Goal: Task Accomplishment & Management: Manage account settings

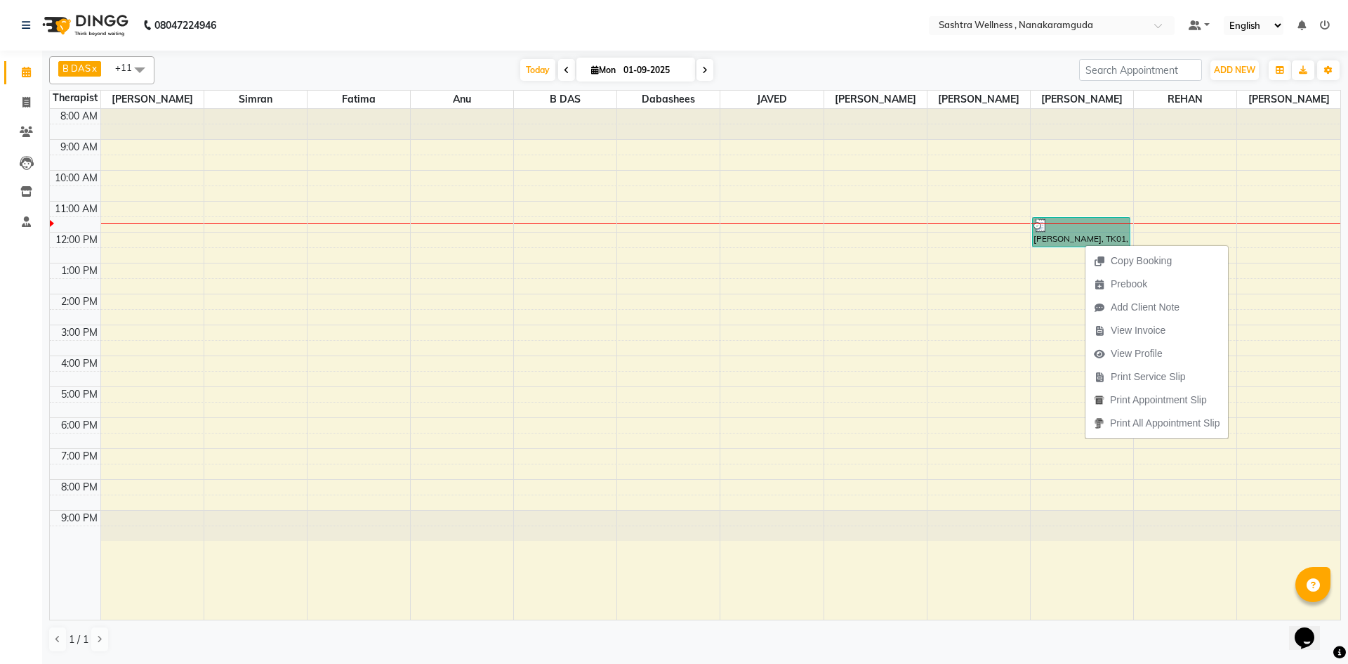
click at [1008, 282] on div "8:00 AM 9:00 AM 10:00 AM 11:00 AM 12:00 PM 1:00 PM 2:00 PM 3:00 PM 4:00 PM 5:00…" at bounding box center [695, 364] width 1291 height 511
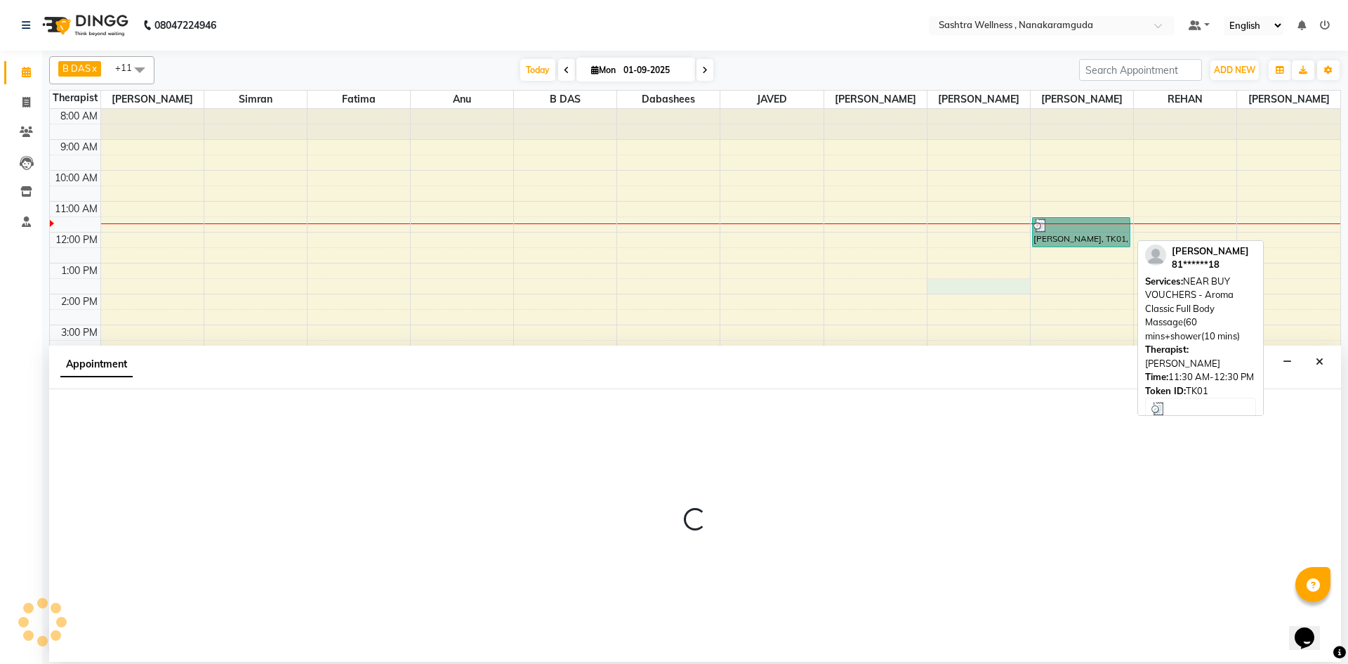
select select "89156"
select select "tentative"
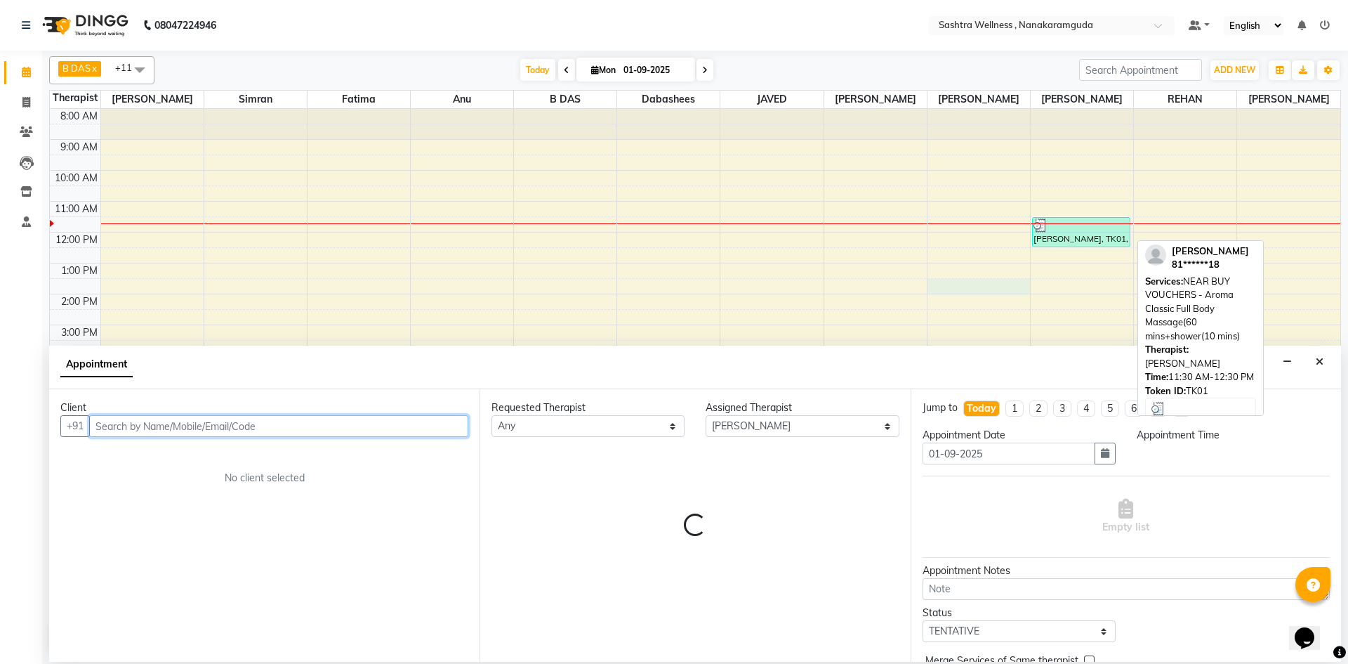
select select "810"
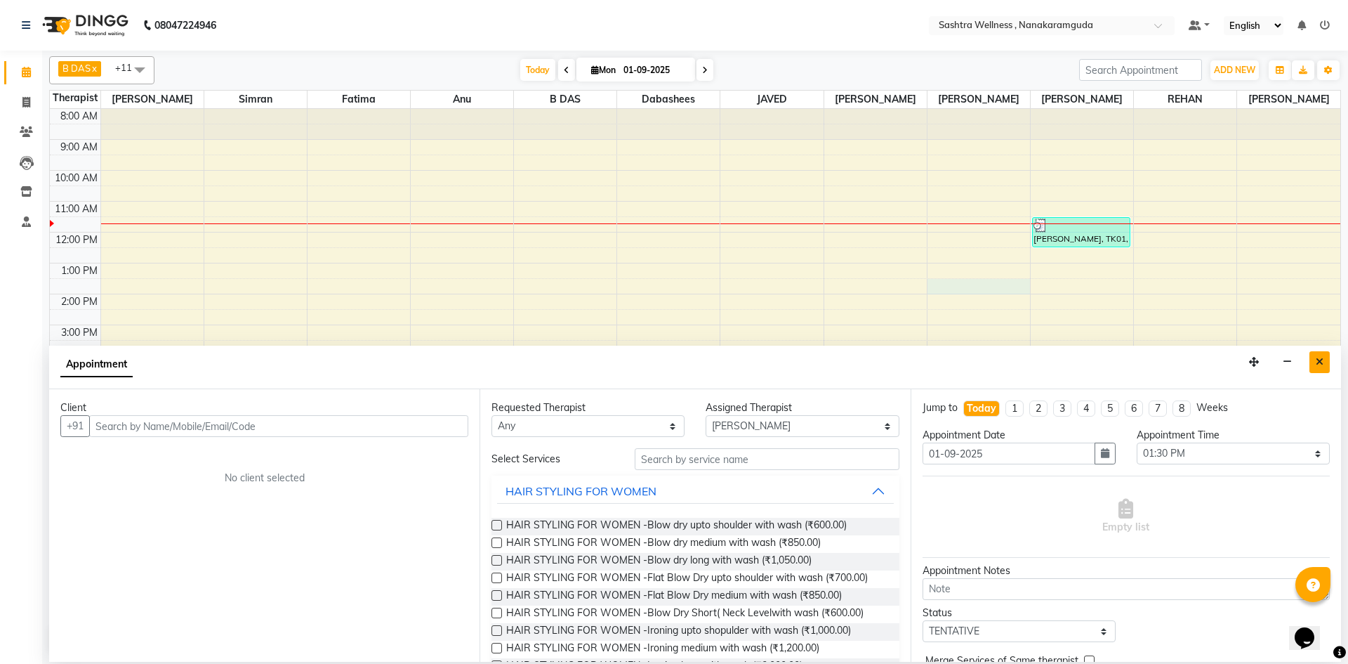
click at [1320, 364] on icon "Close" at bounding box center [1320, 362] width 8 height 10
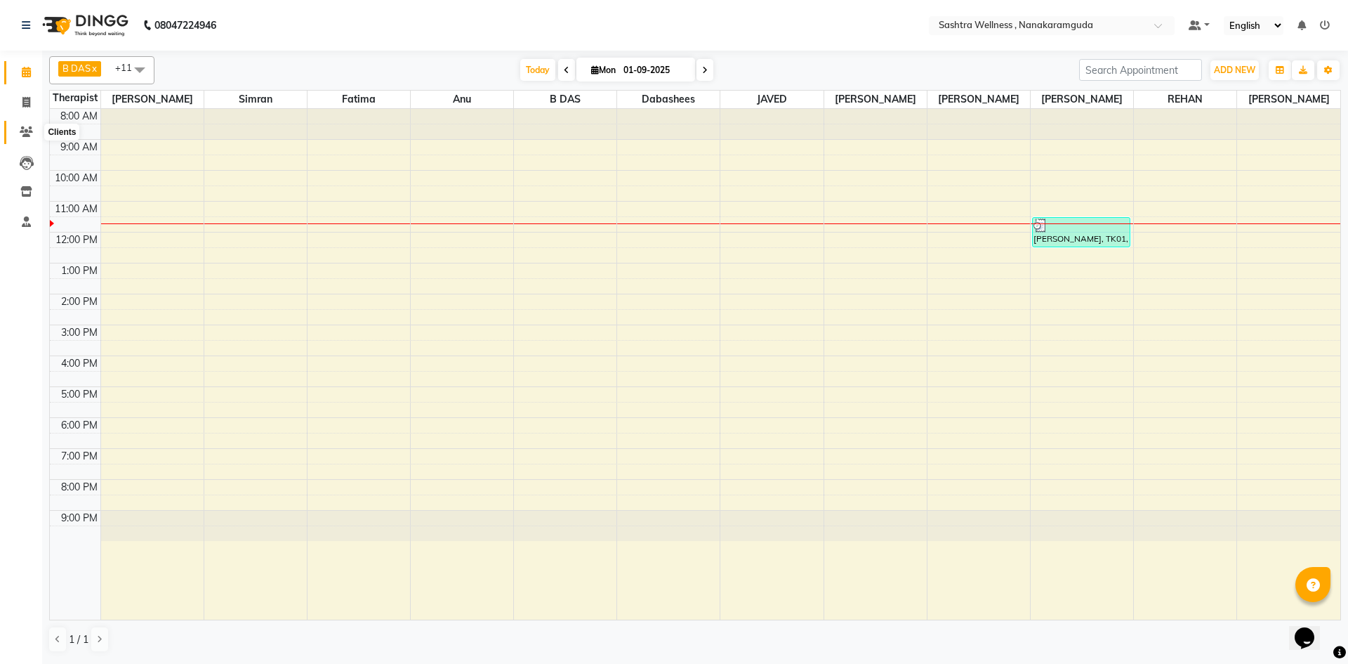
click at [37, 137] on span at bounding box center [26, 132] width 25 height 16
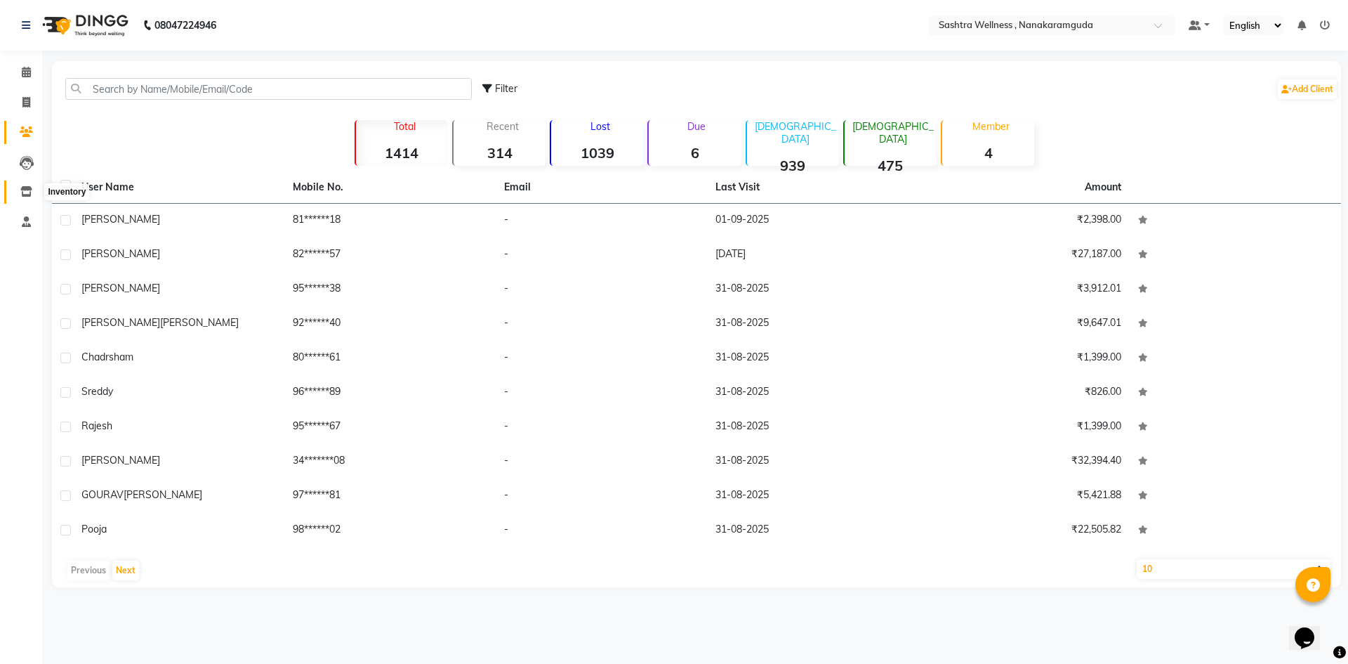
click at [31, 196] on icon at bounding box center [26, 191] width 12 height 11
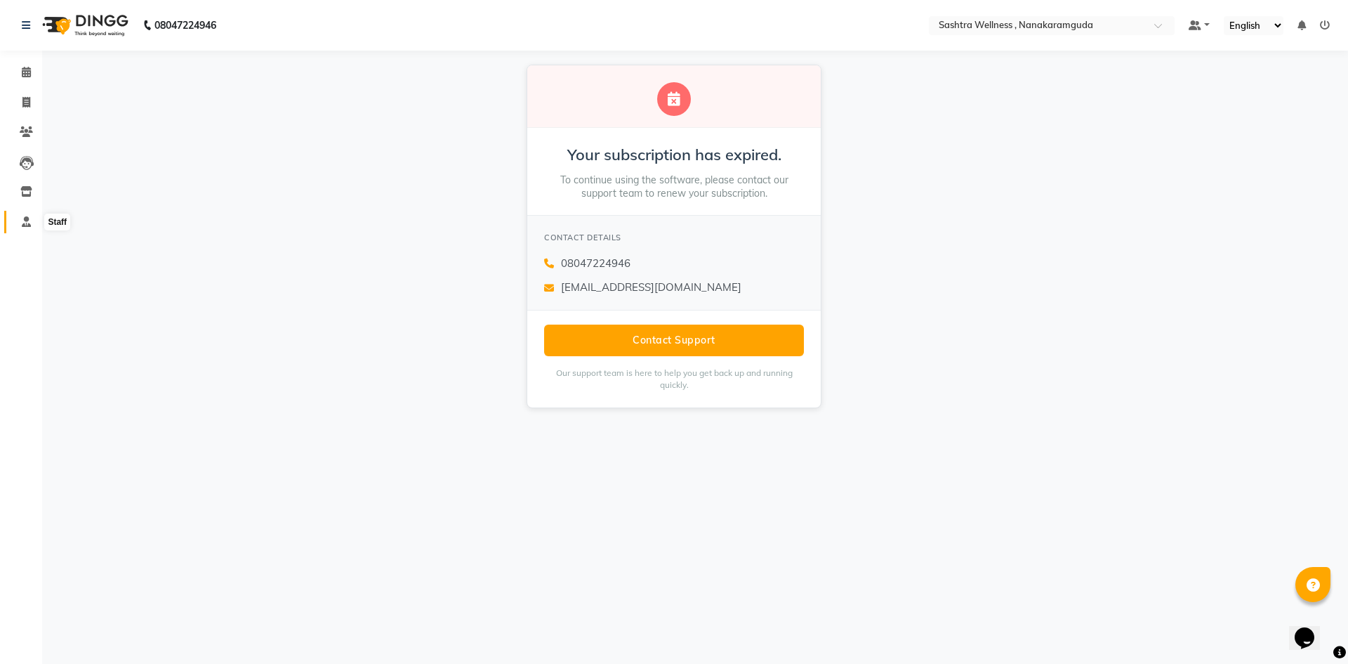
click at [29, 221] on icon at bounding box center [26, 221] width 9 height 11
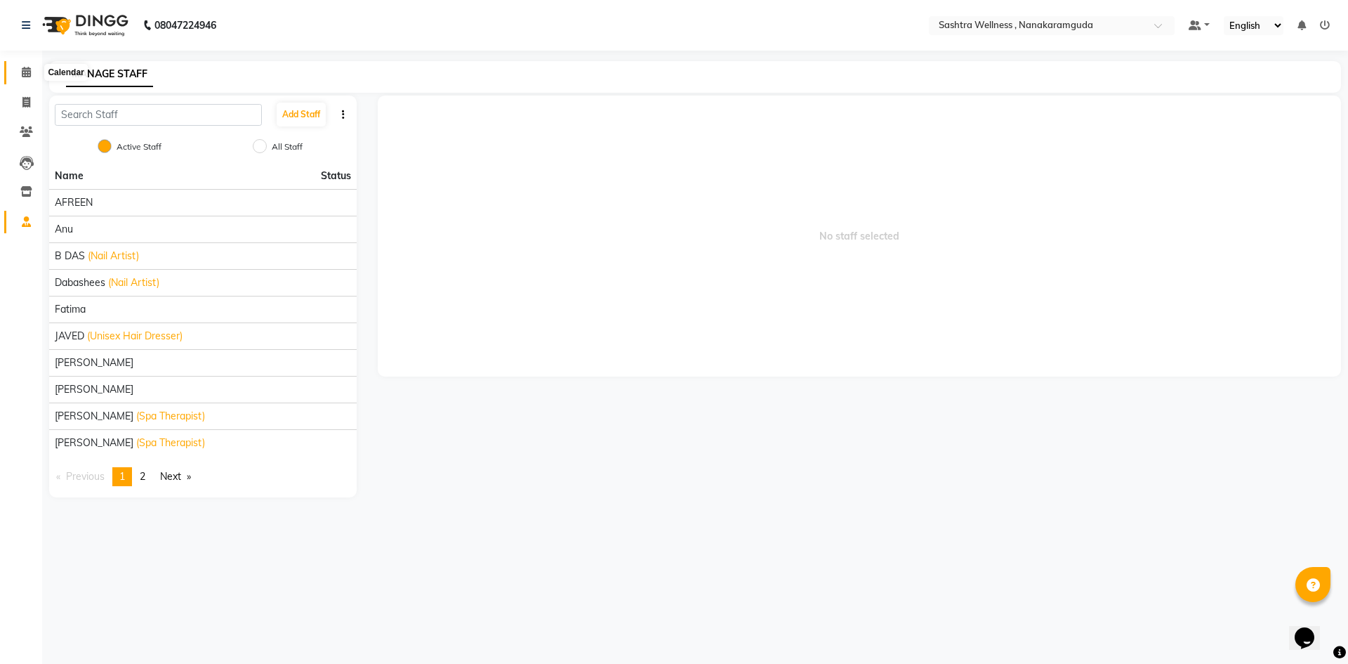
click at [36, 71] on span at bounding box center [26, 73] width 25 height 16
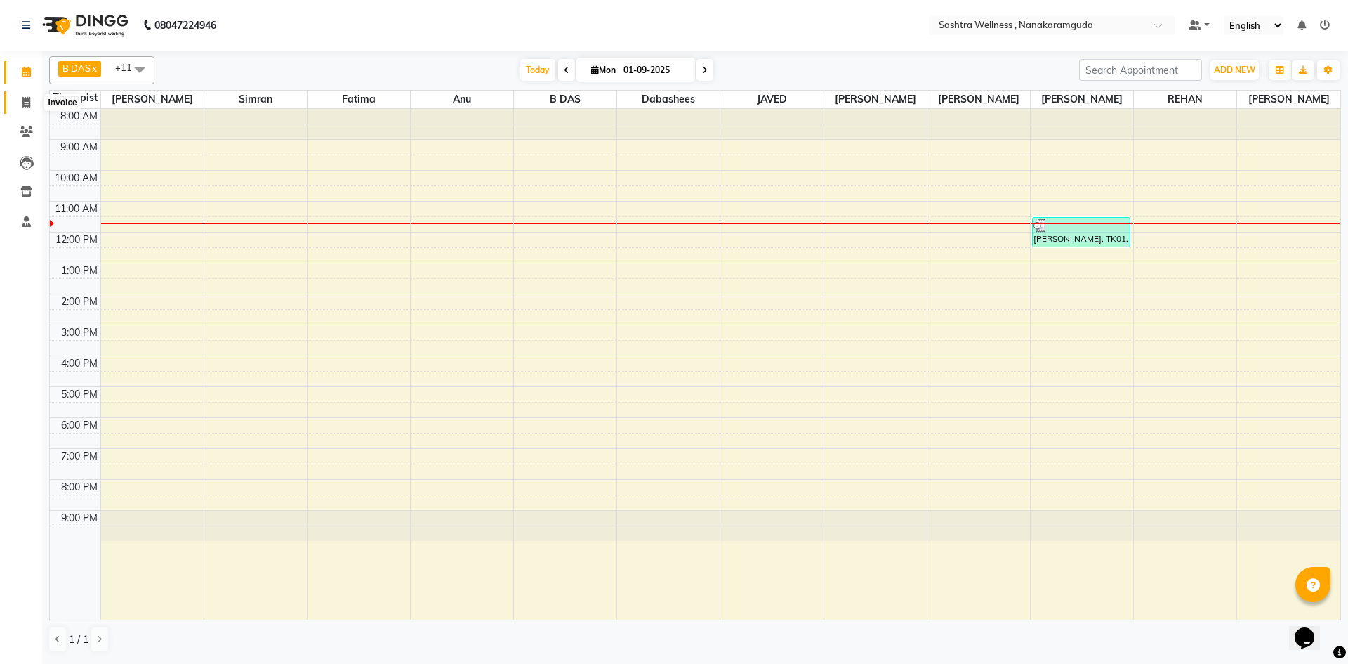
click at [17, 103] on span at bounding box center [26, 103] width 25 height 16
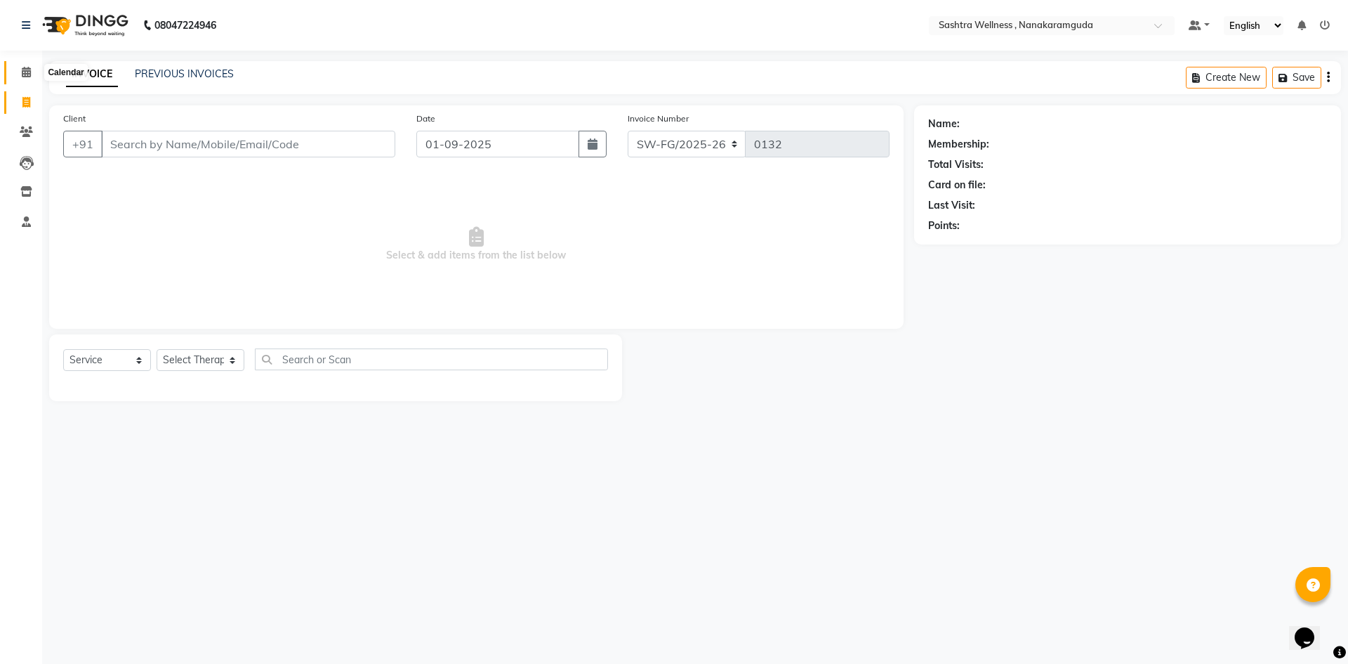
select select "package"
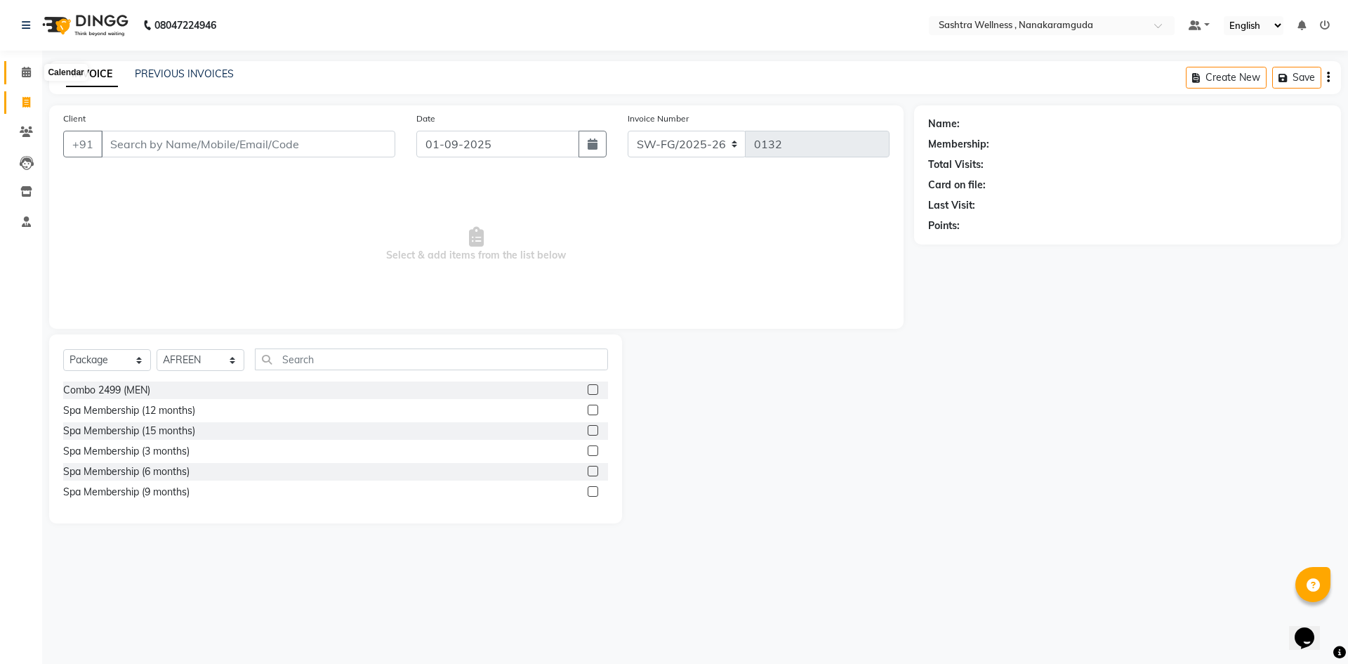
click at [30, 77] on icon at bounding box center [26, 72] width 9 height 11
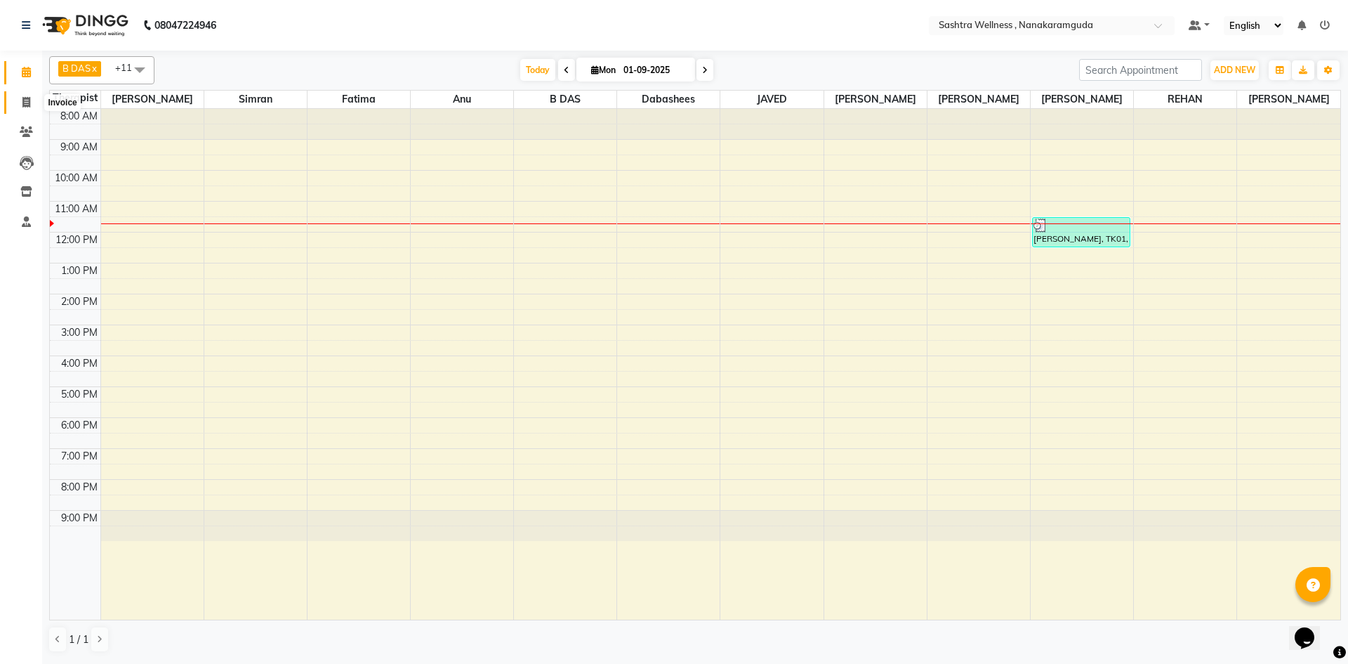
click at [23, 103] on icon at bounding box center [26, 102] width 8 height 11
select select "service"
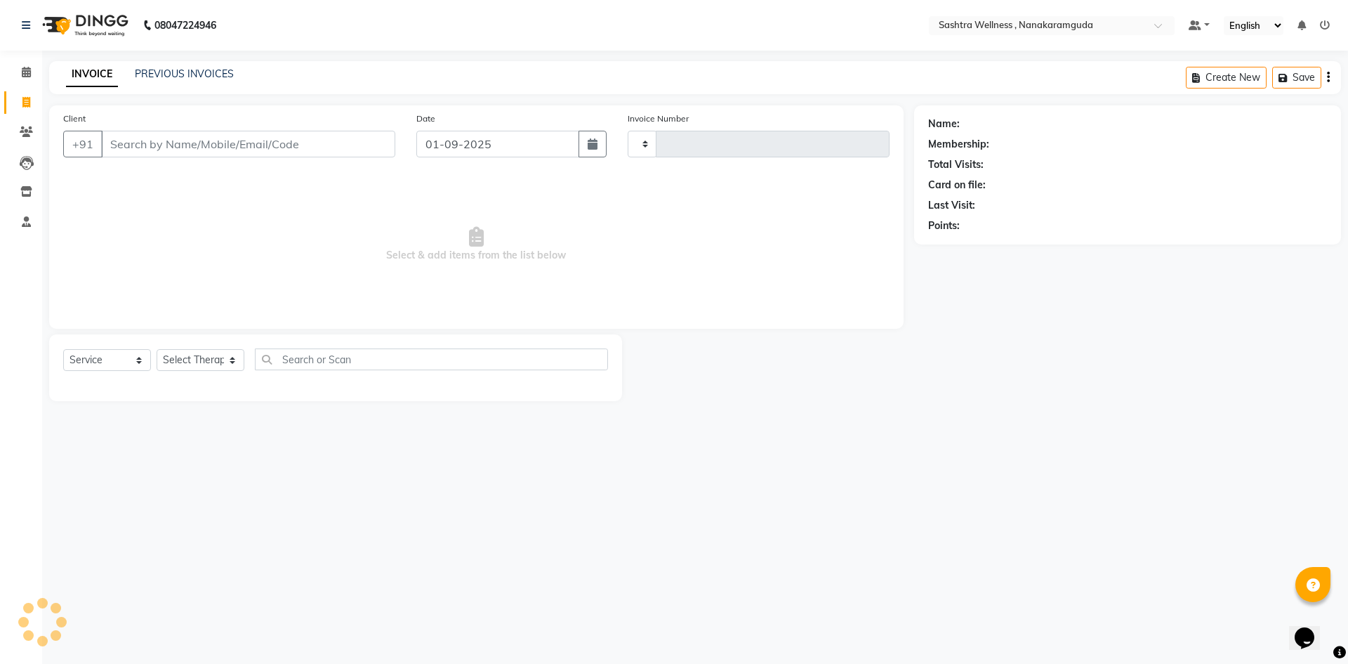
type input "0132"
select select "6669"
select select "package"
select select "82473"
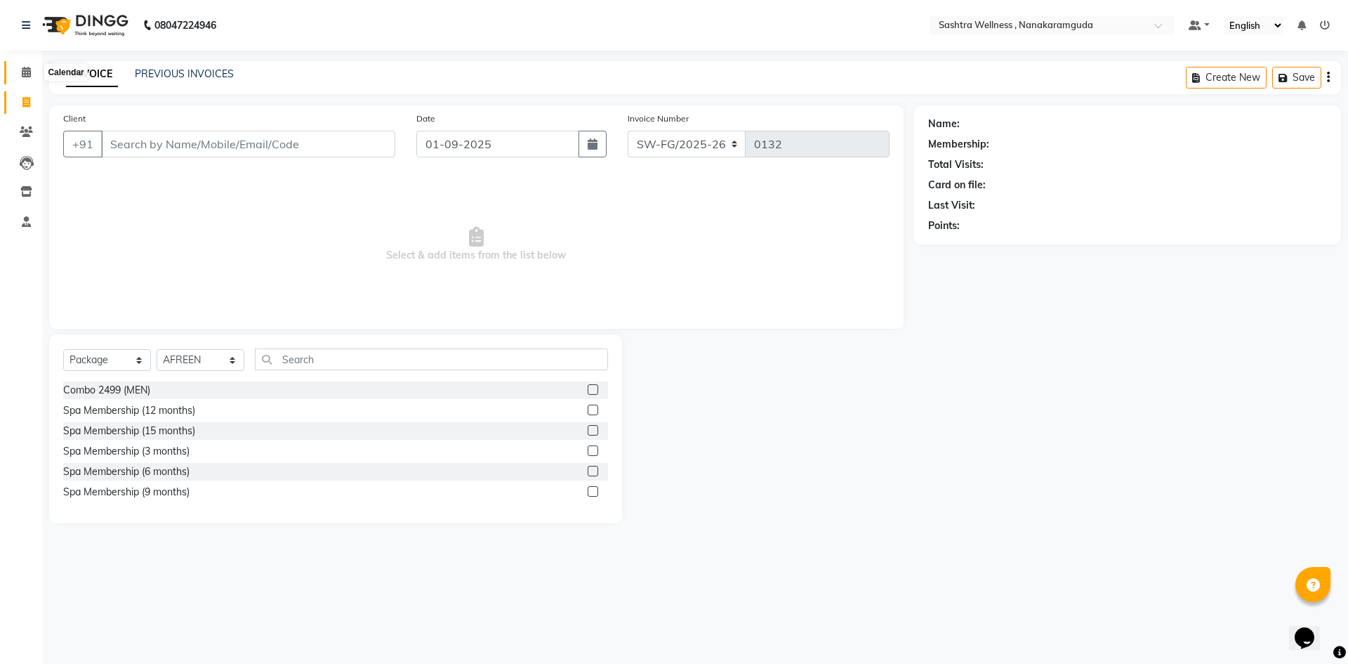
click at [30, 71] on icon at bounding box center [26, 72] width 9 height 11
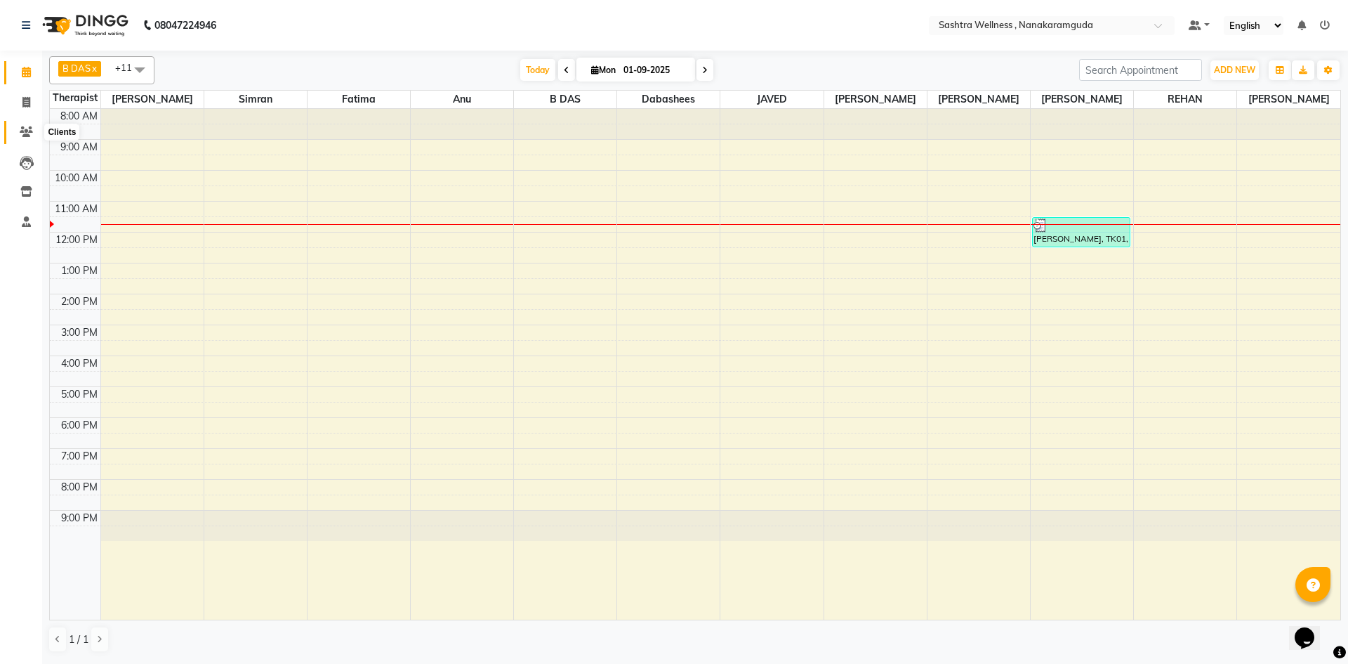
click at [30, 124] on span at bounding box center [26, 132] width 25 height 16
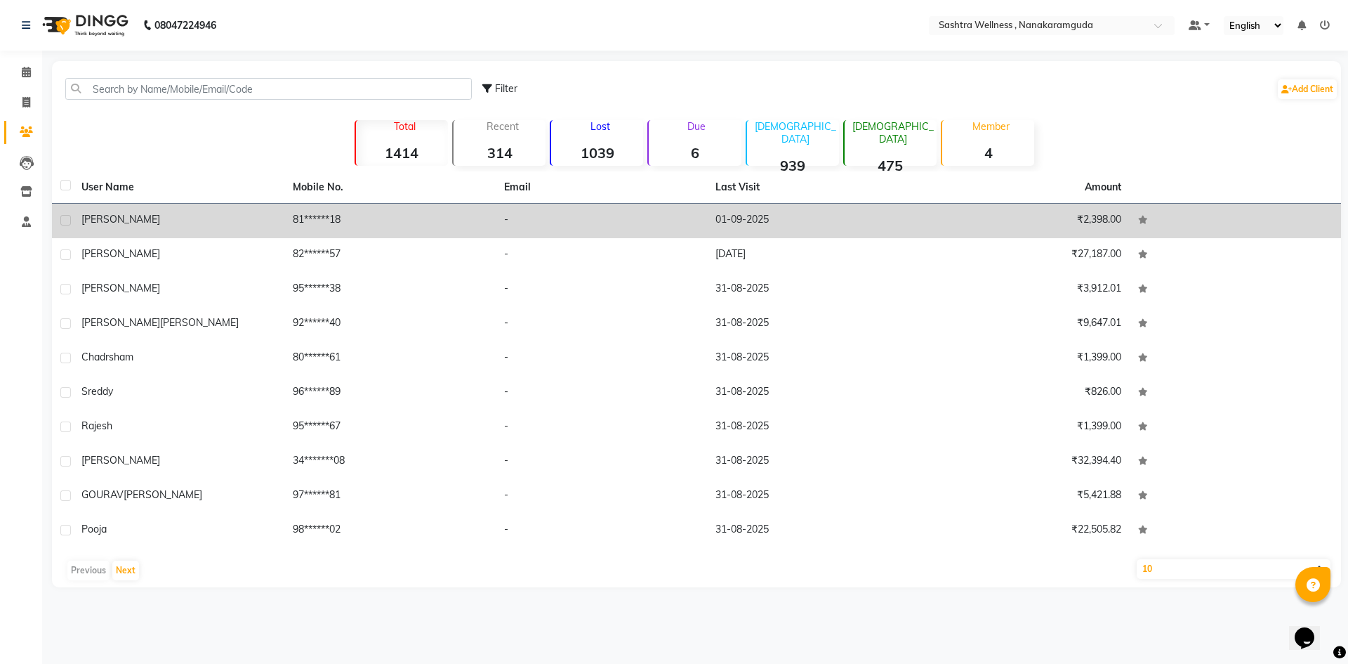
click at [325, 219] on td "81******18" at bounding box center [389, 221] width 211 height 34
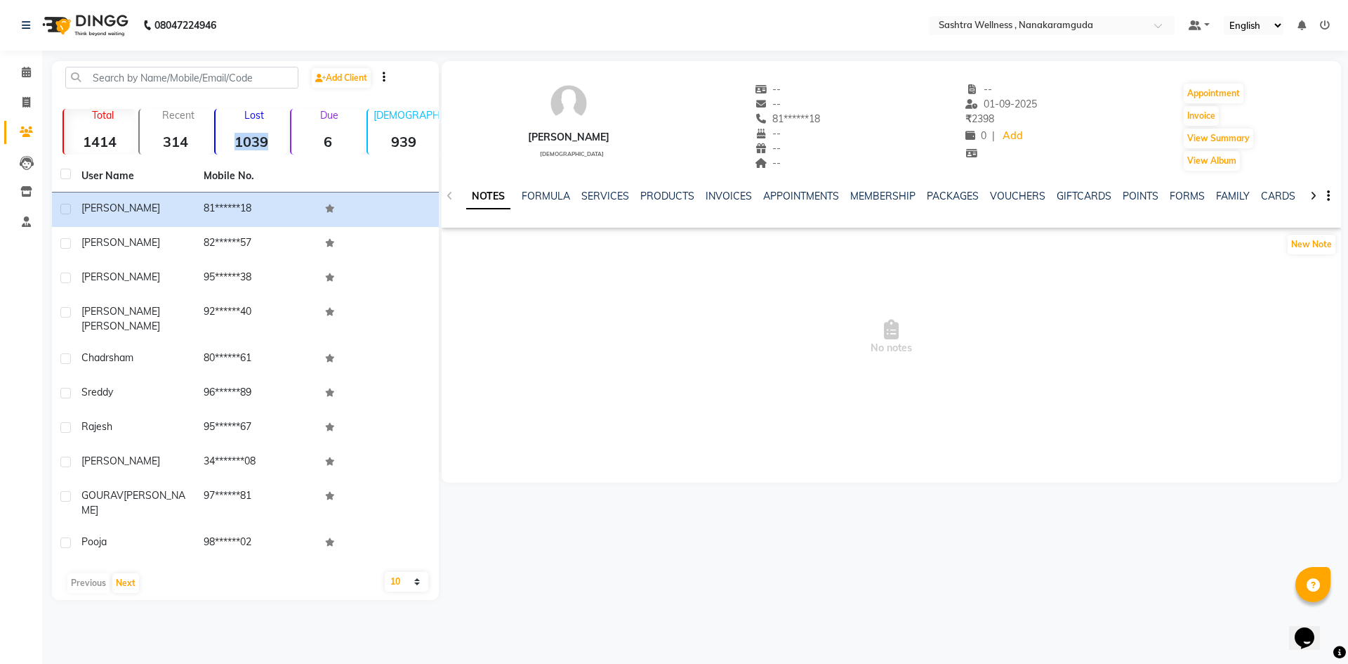
drag, startPoint x: 284, startPoint y: 151, endPoint x: 223, endPoint y: 145, distance: 61.4
click at [223, 145] on div "Lost 1039" at bounding box center [250, 132] width 73 height 46
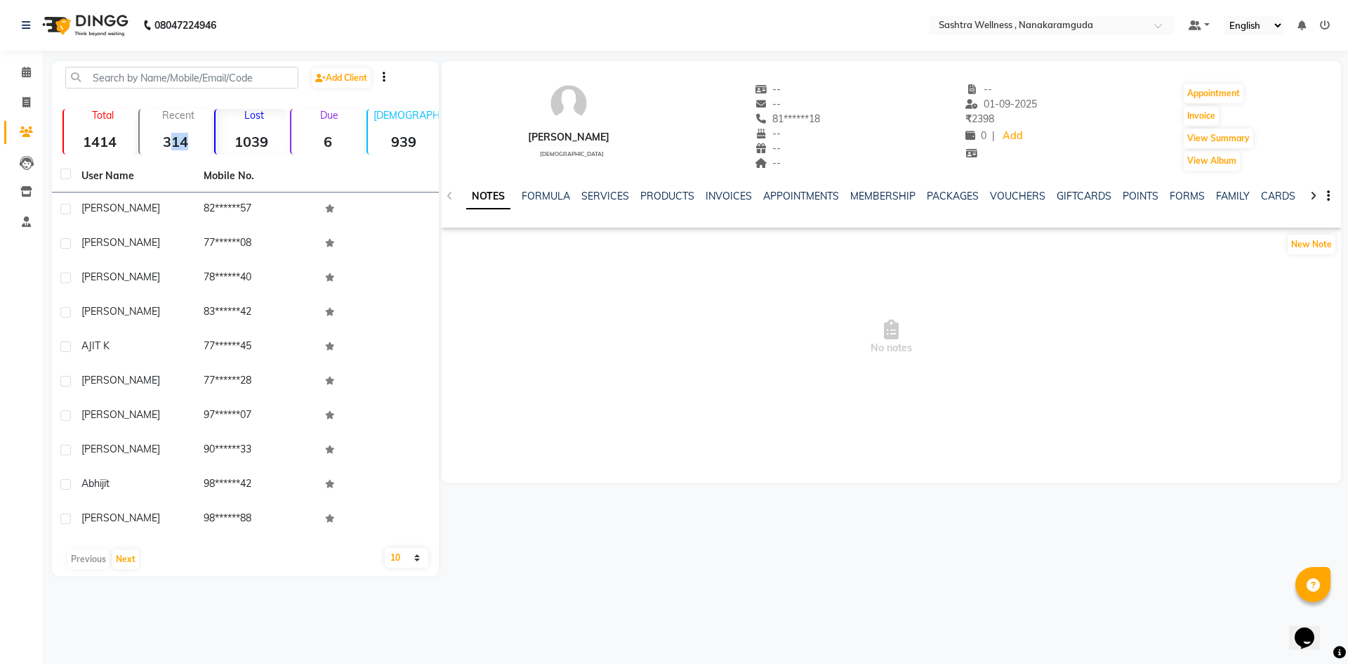
drag, startPoint x: 188, startPoint y: 140, endPoint x: 159, endPoint y: 140, distance: 29.5
click at [161, 140] on strong "314" at bounding box center [176, 142] width 72 height 18
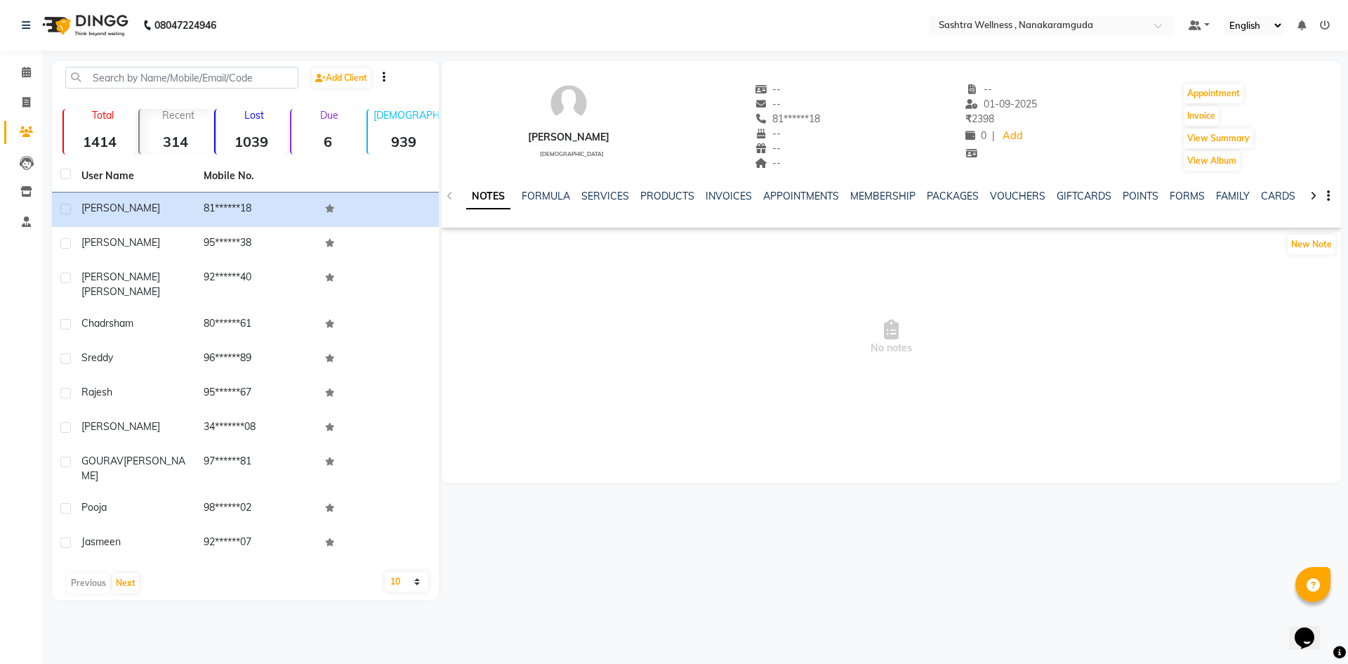
drag, startPoint x: 344, startPoint y: 136, endPoint x: 311, endPoint y: 145, distance: 34.4
click at [312, 145] on strong "6" at bounding box center [327, 142] width 72 height 18
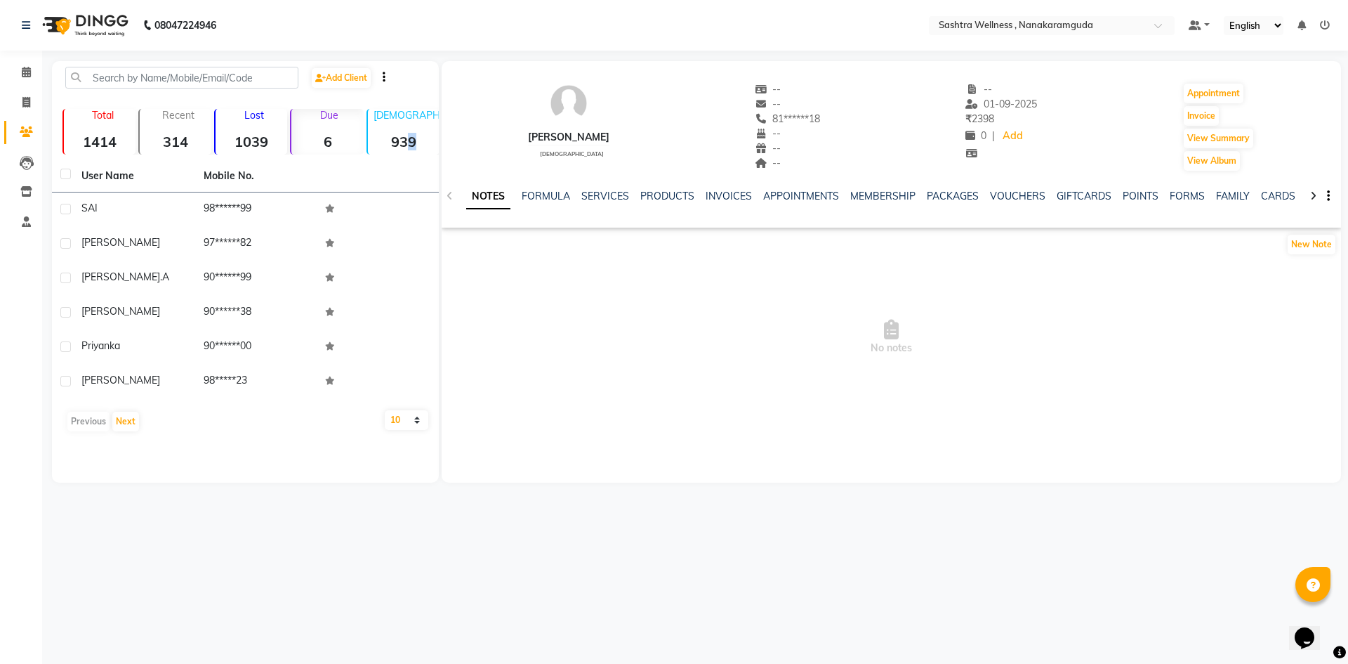
drag, startPoint x: 421, startPoint y: 138, endPoint x: 378, endPoint y: 143, distance: 43.0
click at [385, 141] on strong "939" at bounding box center [404, 142] width 72 height 18
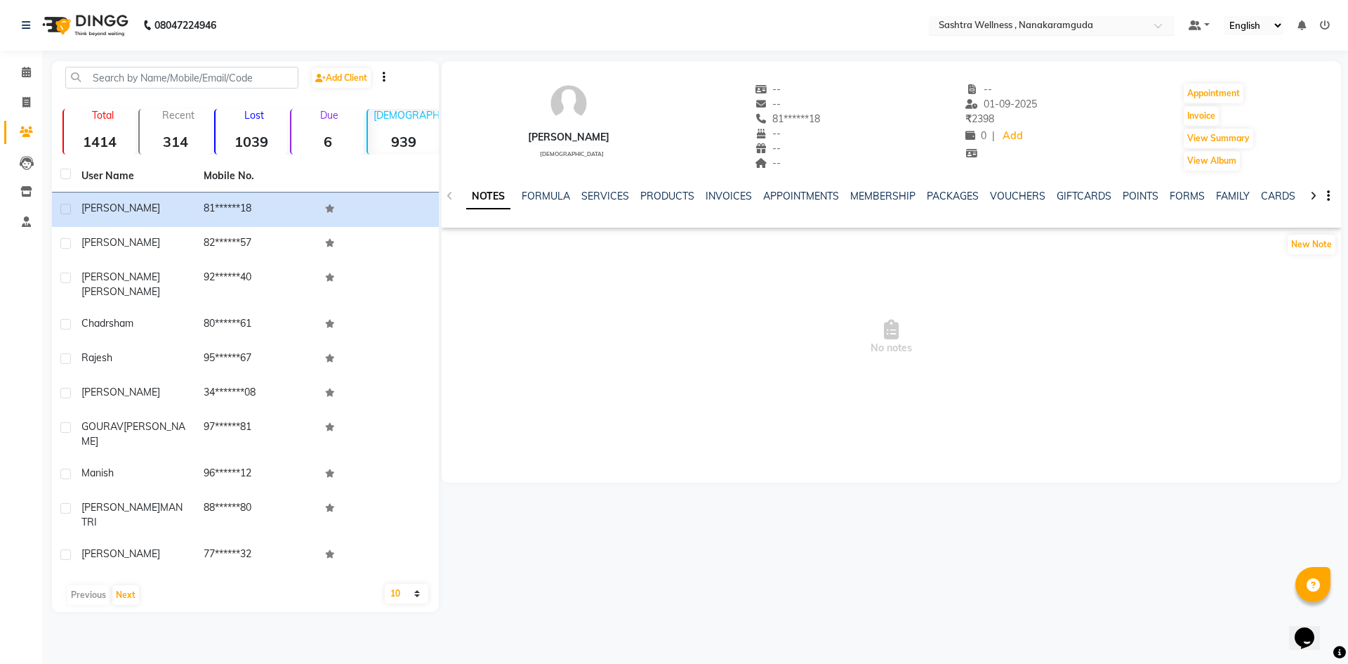
click at [1088, 22] on input "text" at bounding box center [1038, 27] width 204 height 14
click at [22, 98] on icon at bounding box center [26, 102] width 8 height 11
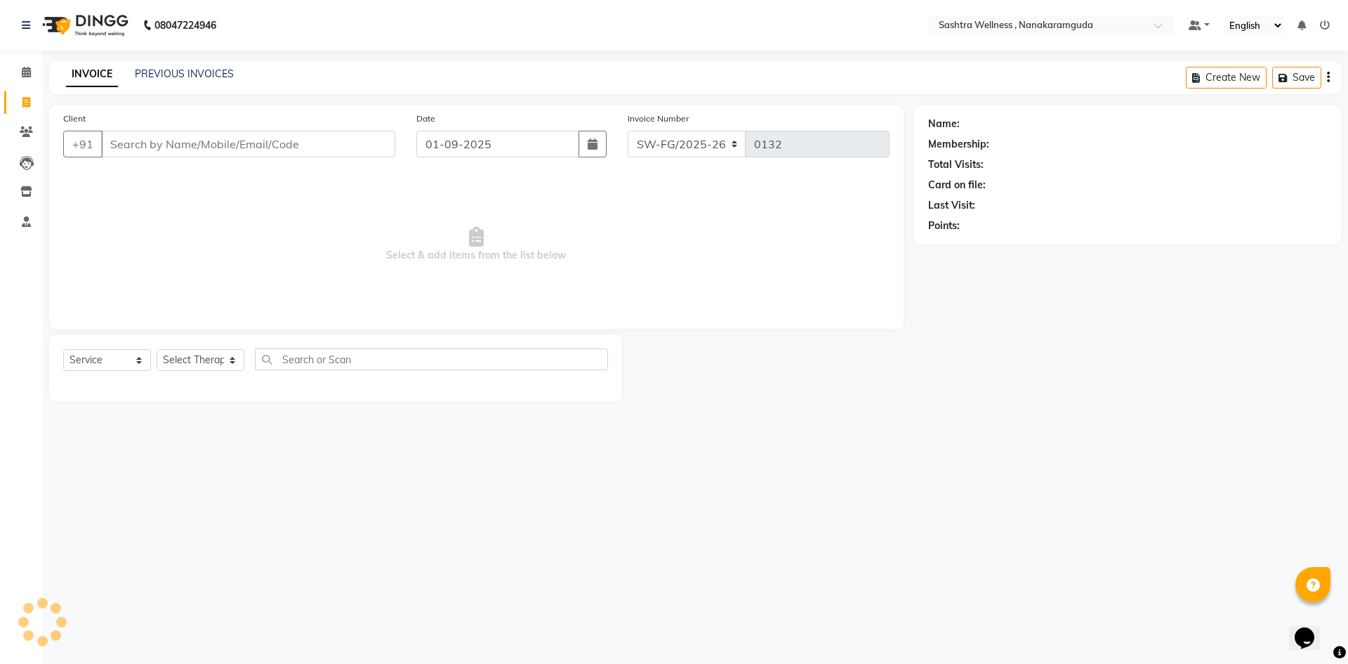
select select "package"
select select "82473"
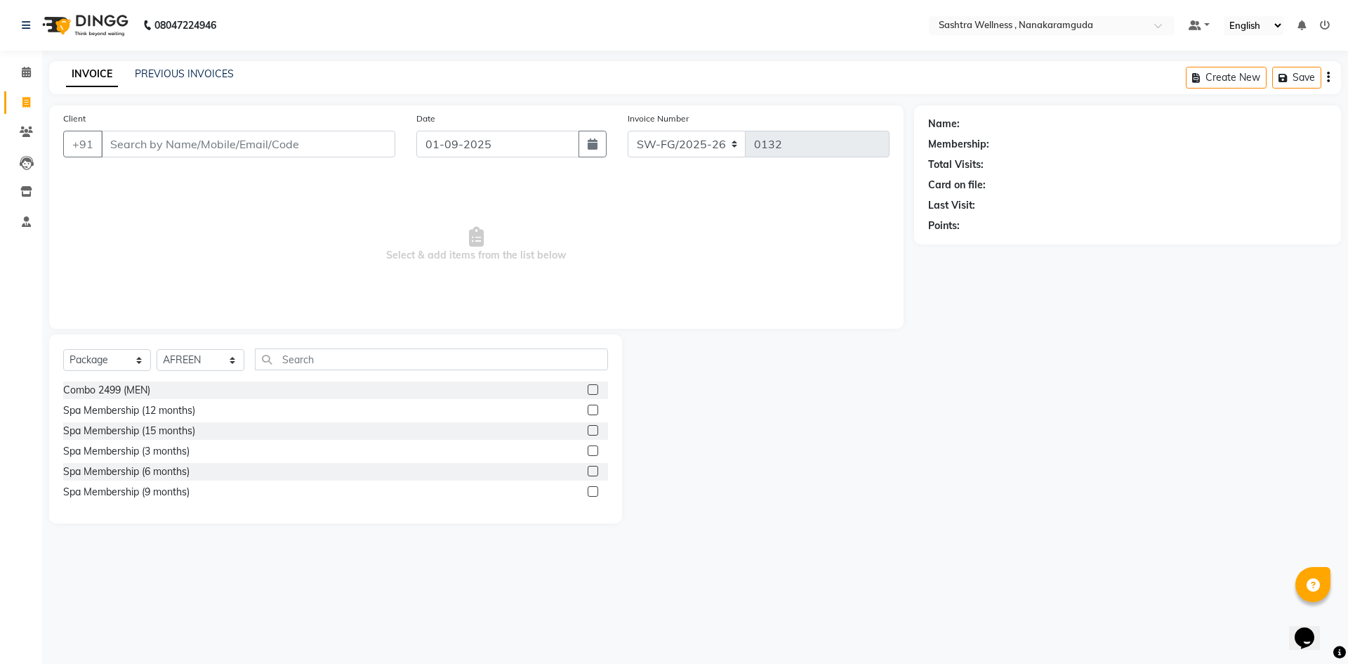
click at [1334, 73] on div "Create New Save" at bounding box center [1263, 77] width 155 height 33
click at [1333, 75] on div "Create New Save" at bounding box center [1263, 77] width 155 height 33
click at [1328, 78] on icon "button" at bounding box center [1328, 77] width 3 height 1
select select "package"
select select "82473"
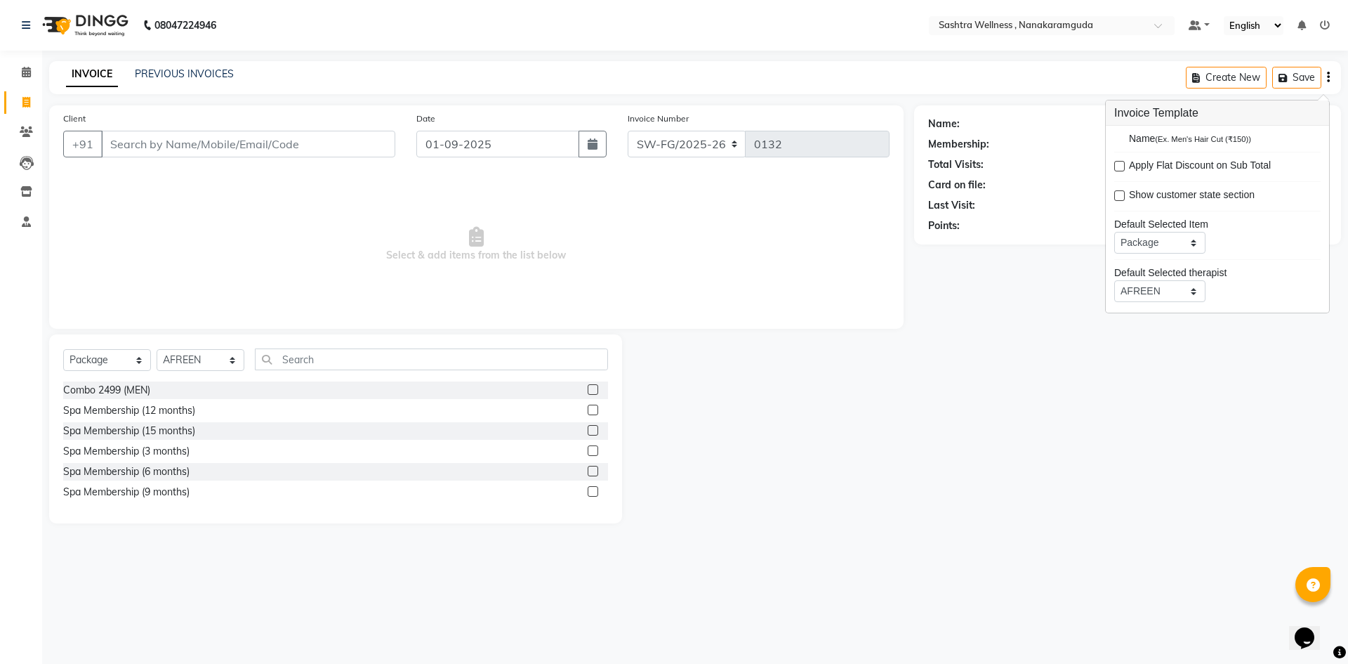
scroll to position [69, 0]
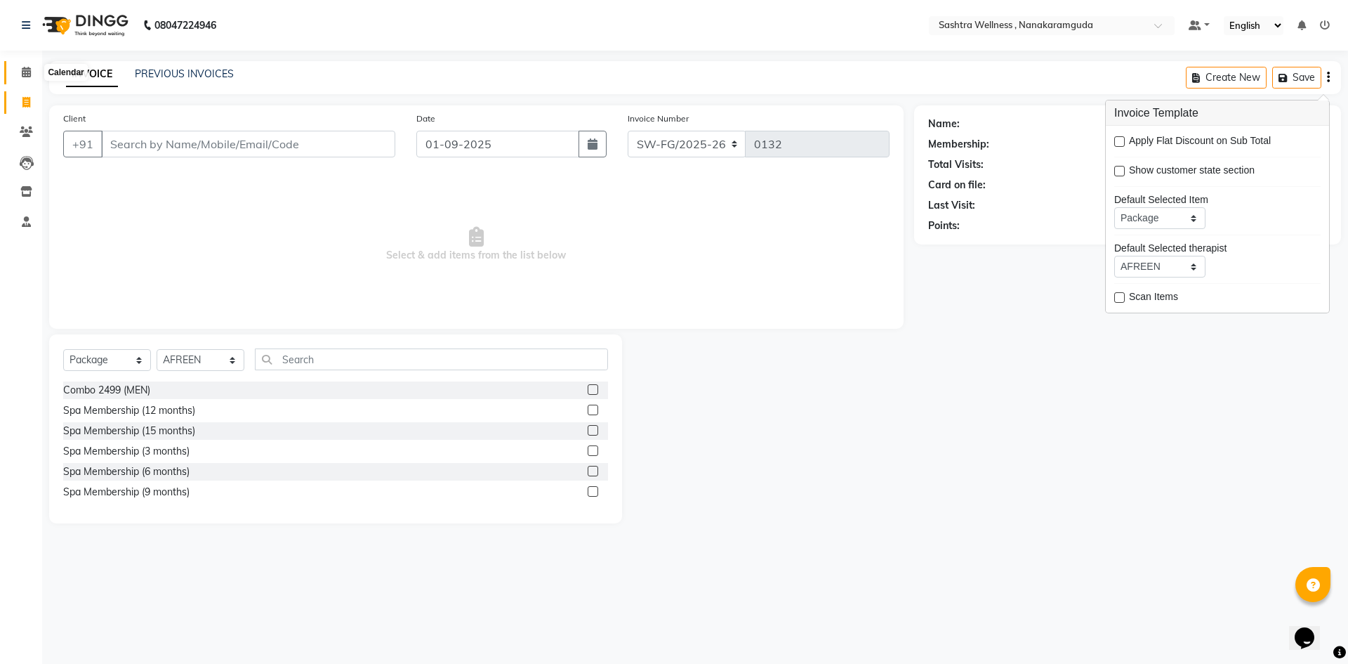
click at [15, 66] on span at bounding box center [26, 73] width 25 height 16
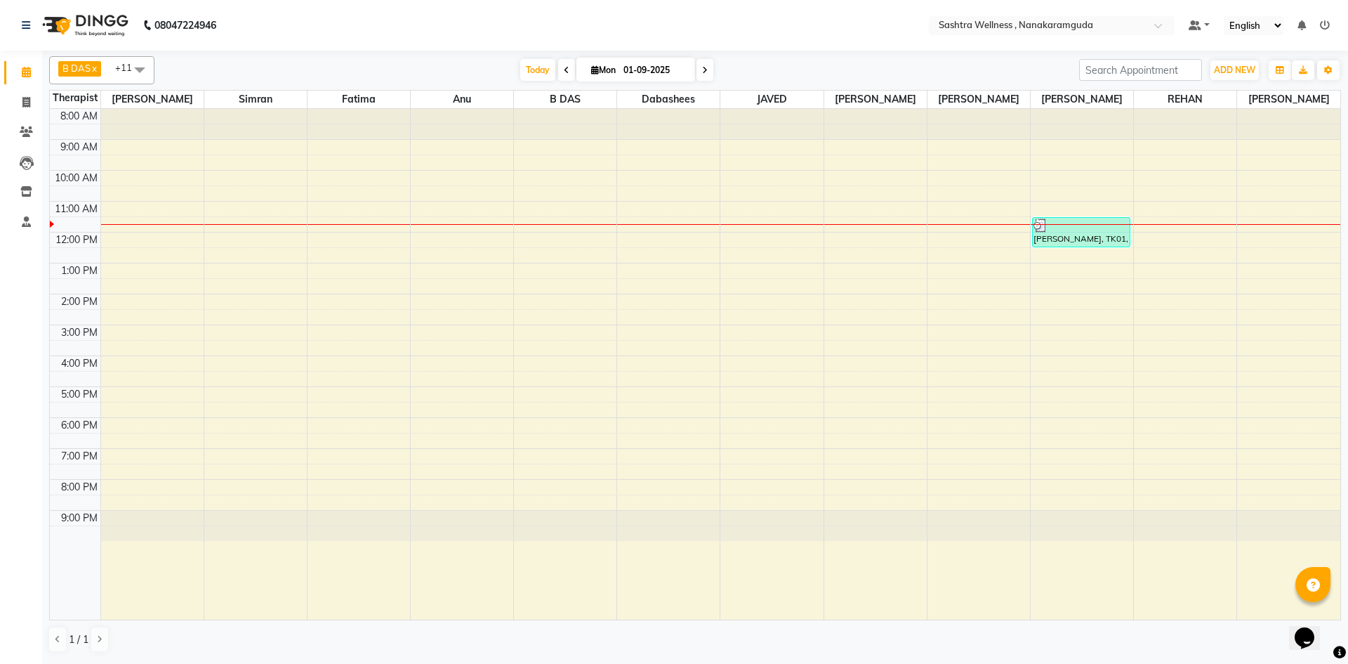
click at [143, 66] on span at bounding box center [140, 69] width 28 height 27
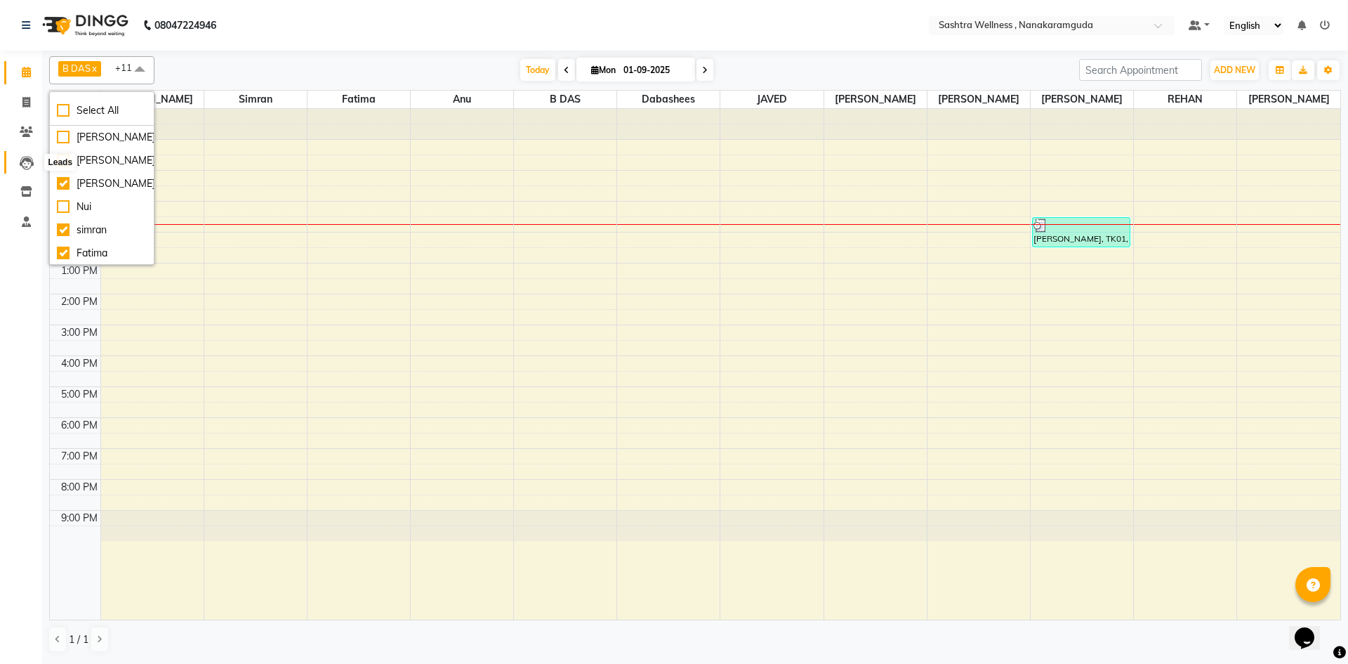
click at [20, 165] on icon at bounding box center [27, 163] width 14 height 14
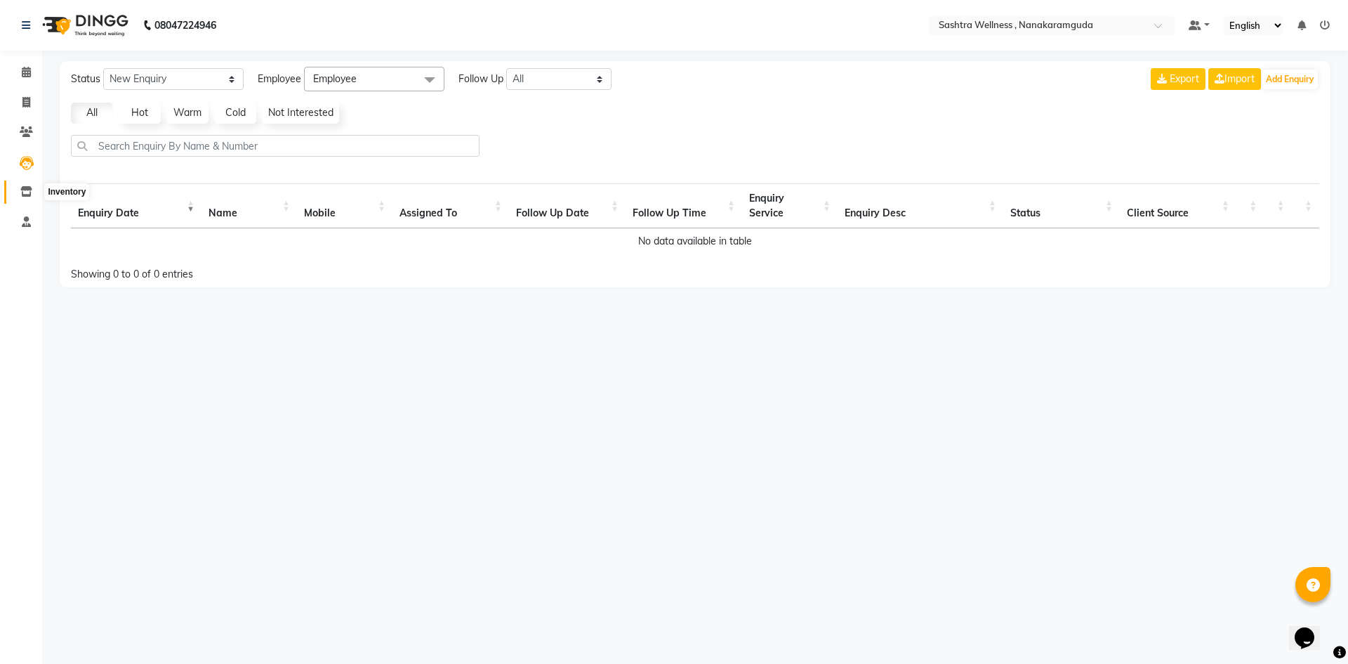
click at [30, 188] on icon at bounding box center [26, 191] width 12 height 11
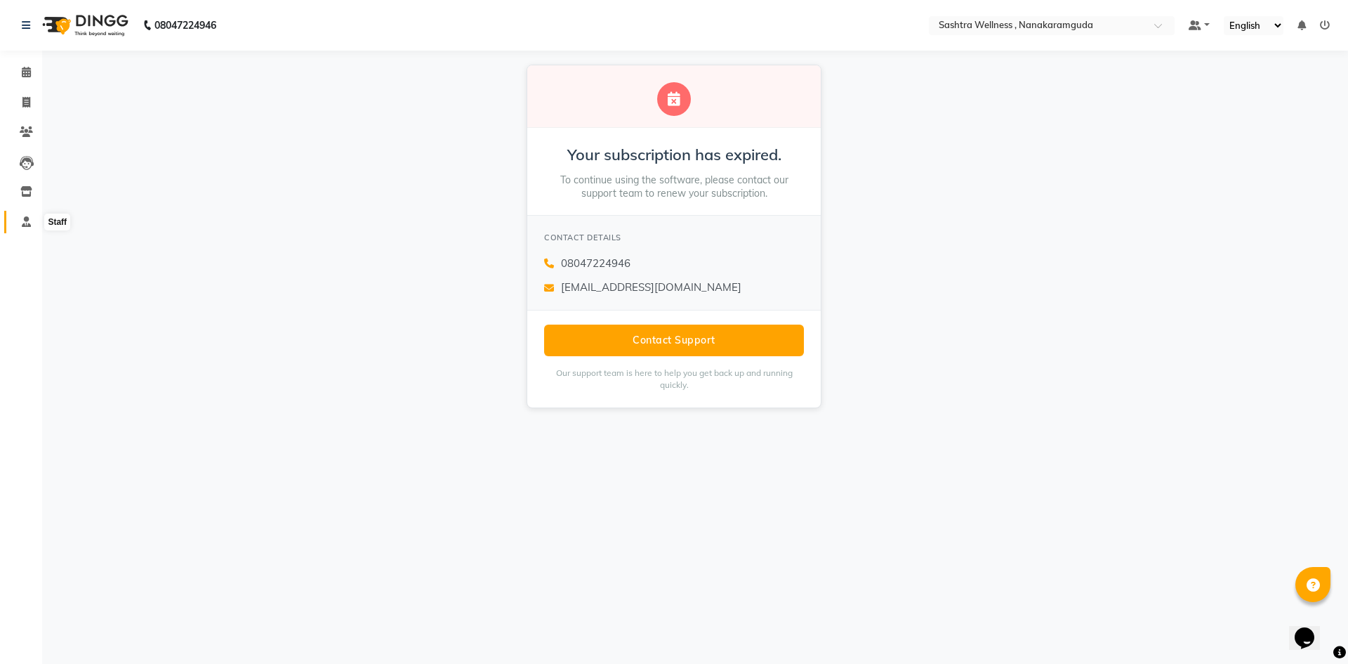
click at [30, 216] on icon at bounding box center [26, 221] width 9 height 11
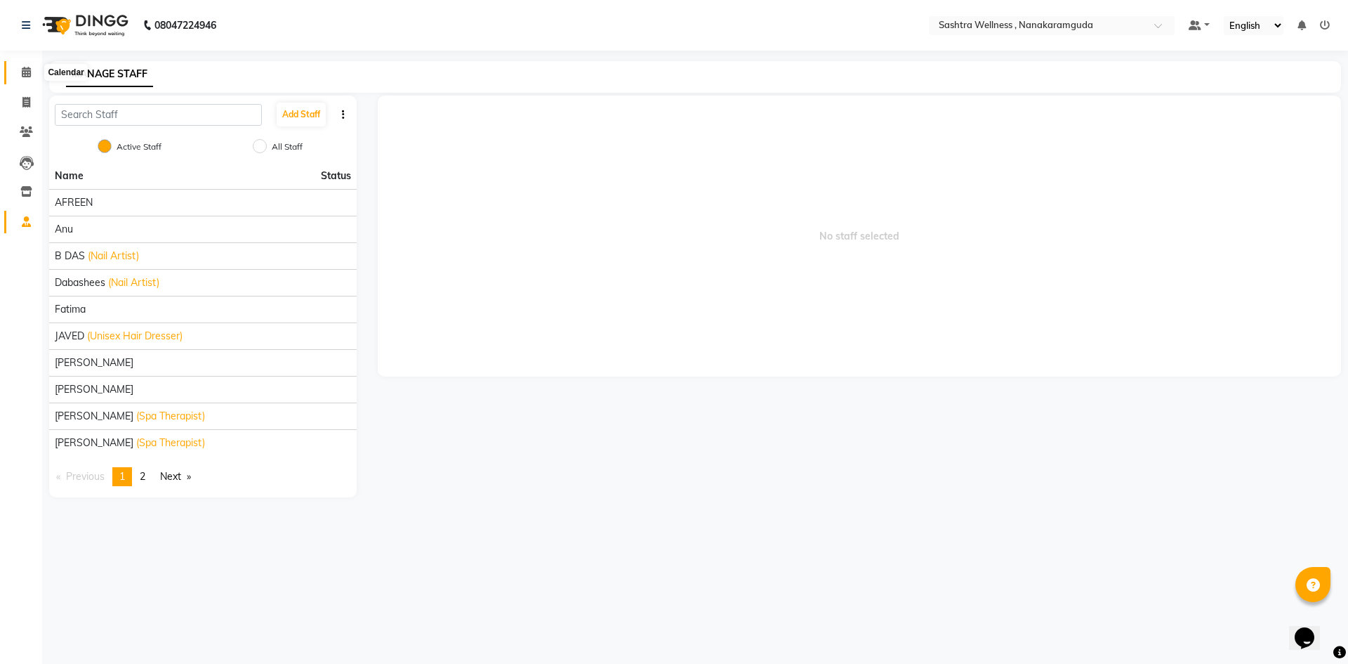
click at [23, 69] on icon at bounding box center [26, 72] width 9 height 11
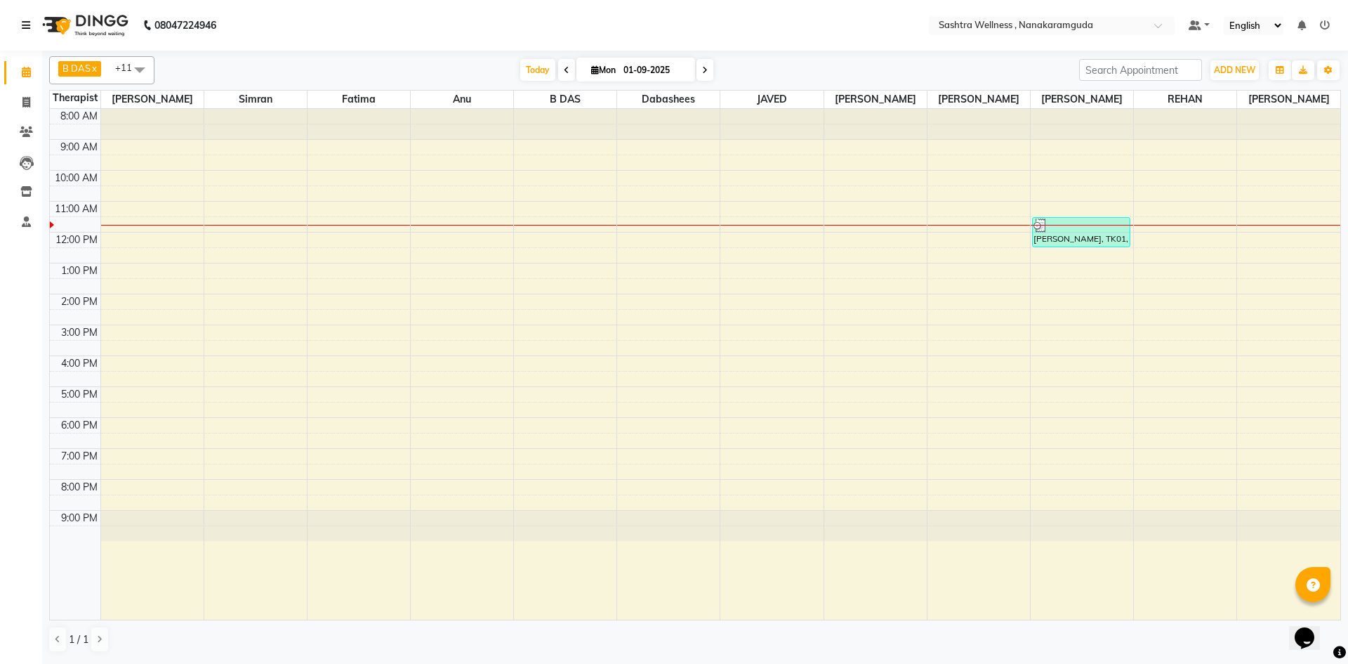
click at [27, 20] on icon at bounding box center [26, 25] width 8 height 10
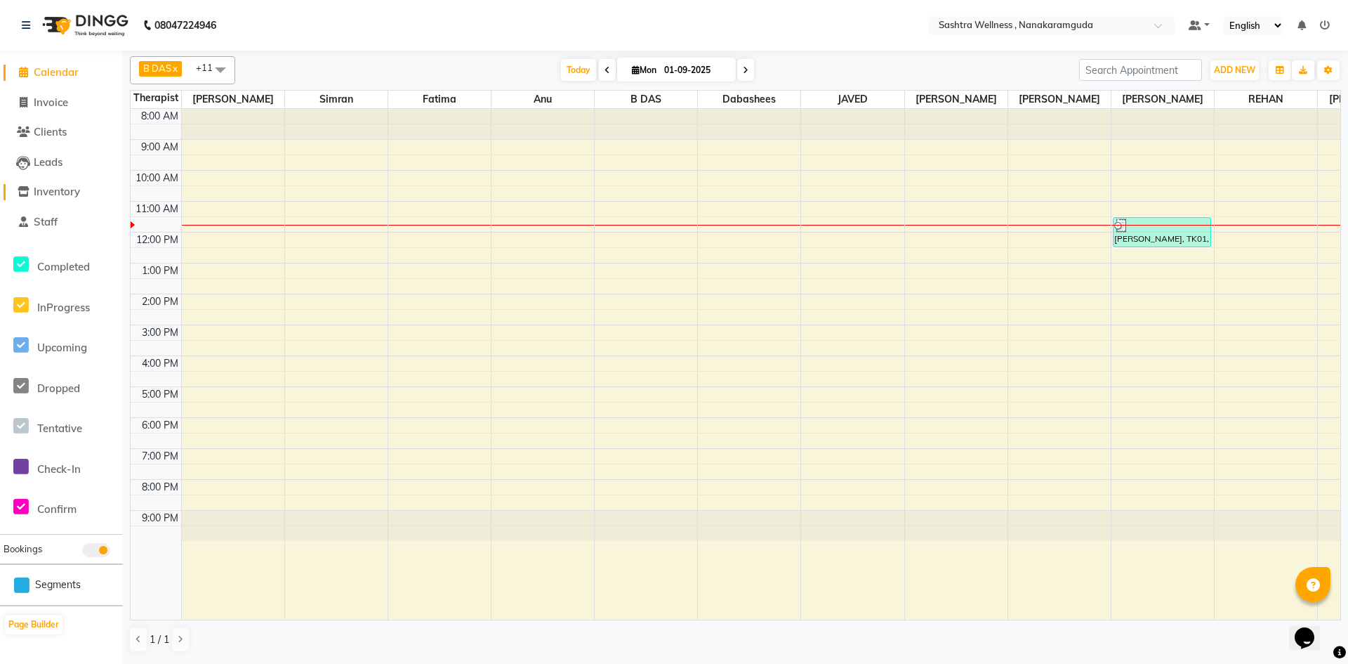
click at [98, 195] on link "Inventory" at bounding box center [62, 192] width 116 height 16
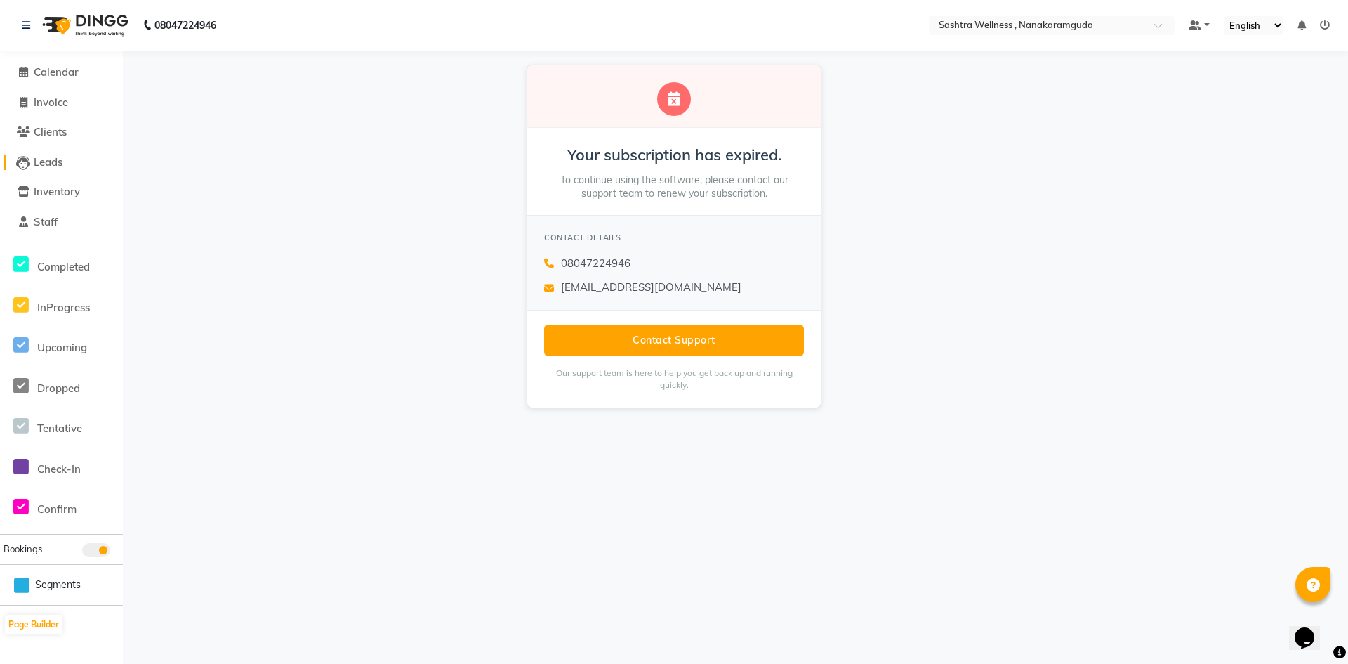
click at [72, 162] on link "Leads" at bounding box center [62, 162] width 116 height 16
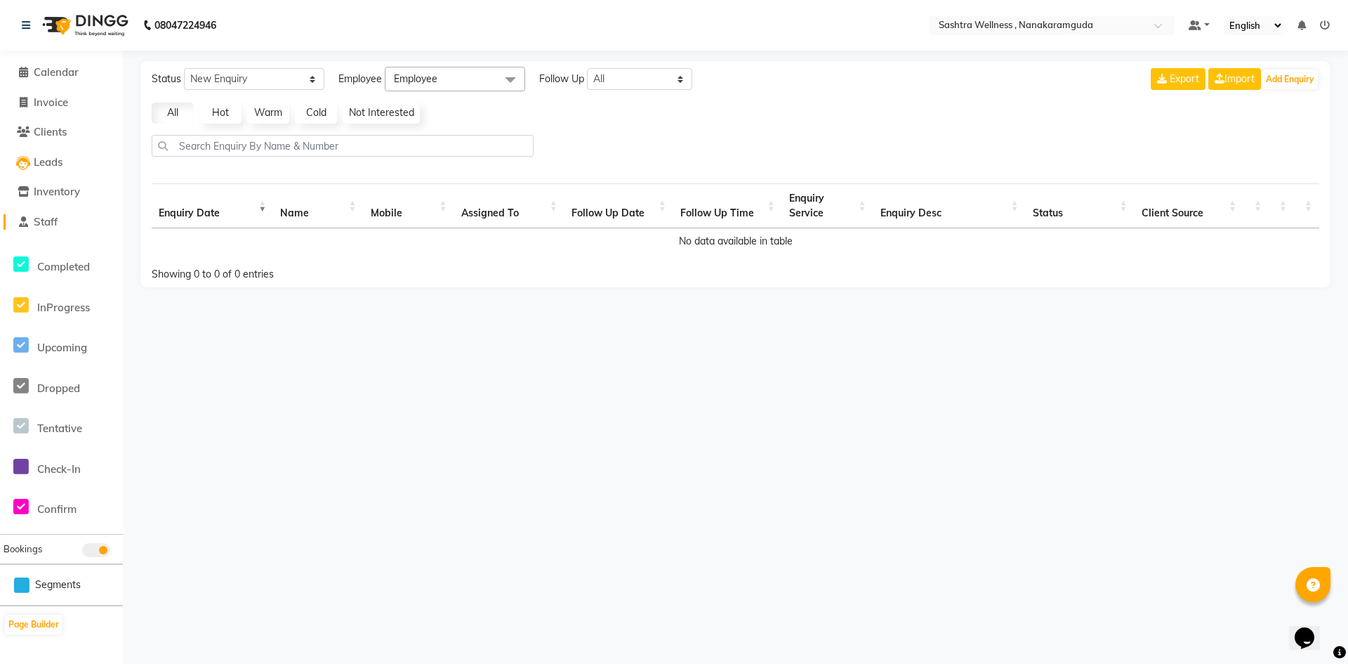
click at [68, 218] on link "Staff" at bounding box center [62, 222] width 116 height 16
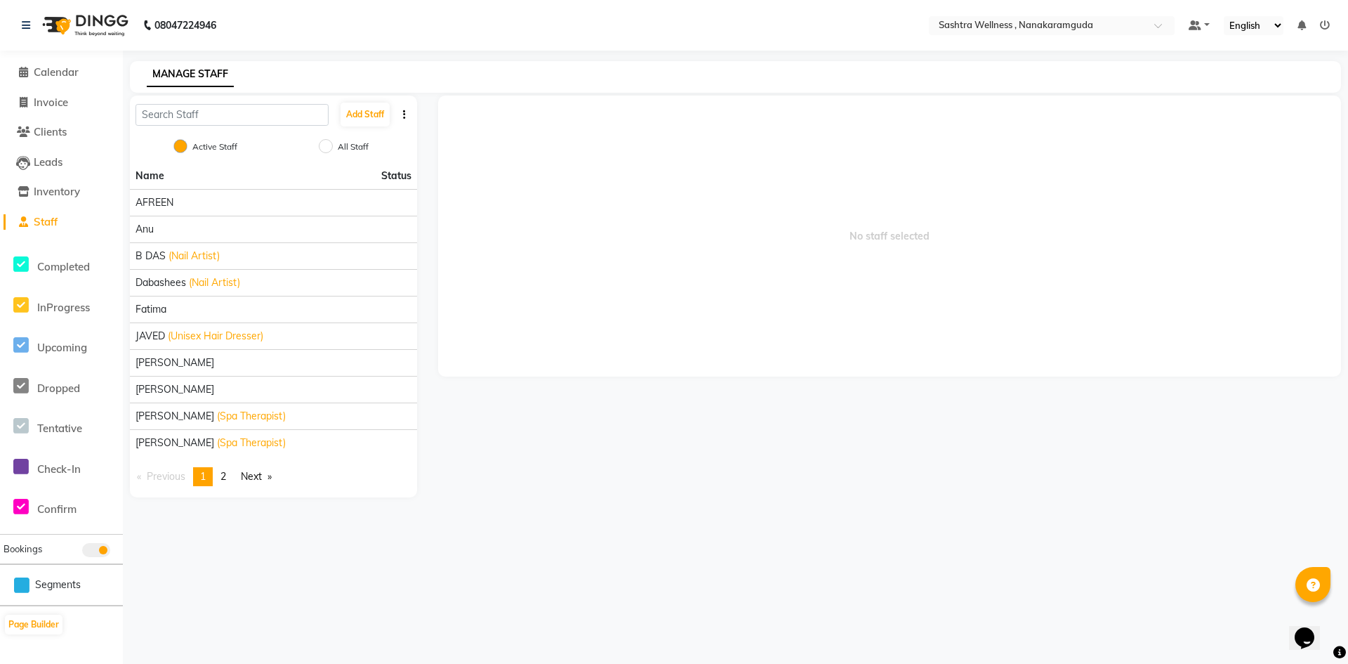
click at [232, 471] on link "page 2" at bounding box center [223, 476] width 20 height 19
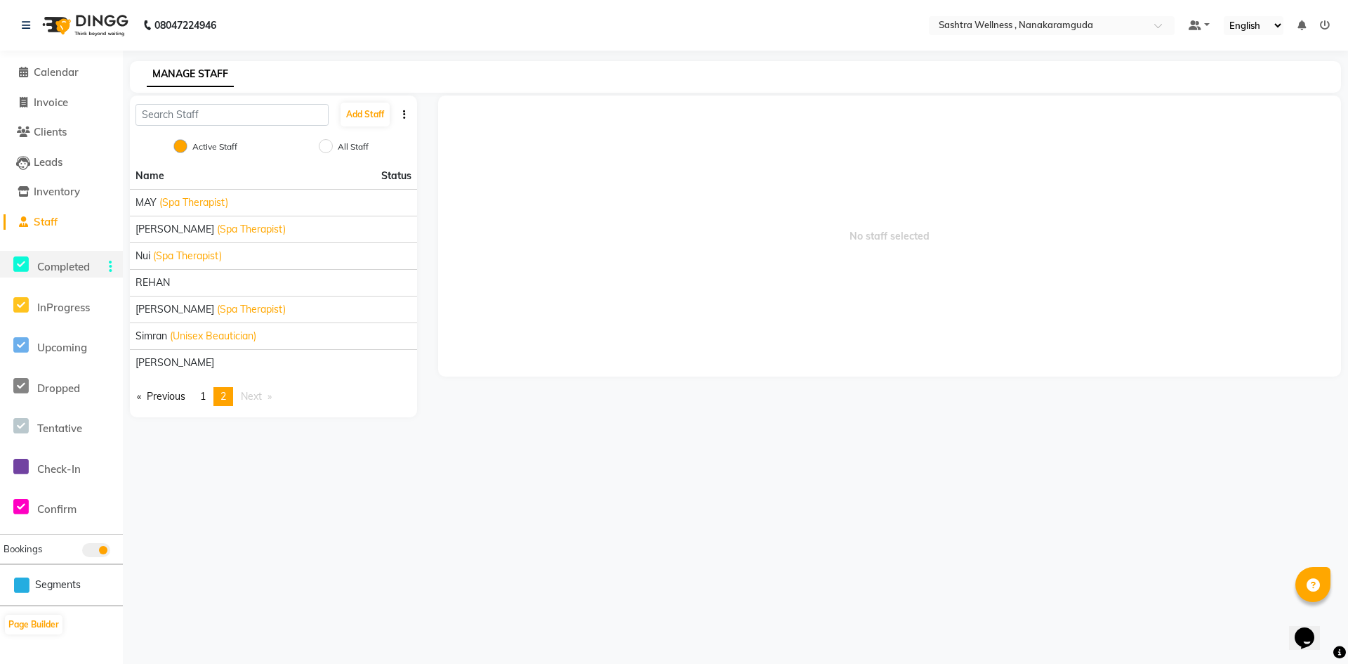
click at [62, 276] on div "Completed" at bounding box center [31, 264] width 62 height 27
click at [65, 271] on span "Completed" at bounding box center [63, 266] width 53 height 13
click at [63, 313] on span "InProgress" at bounding box center [63, 307] width 53 height 13
click at [53, 7] on img at bounding box center [84, 25] width 96 height 39
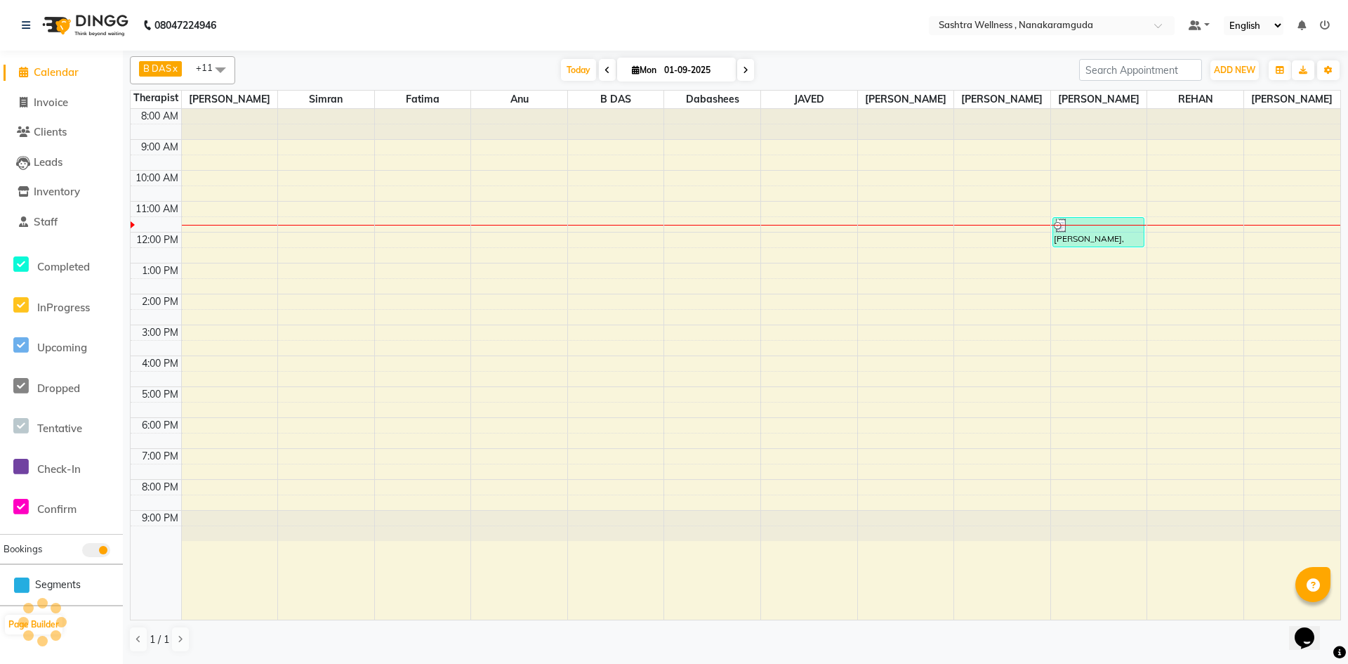
click at [58, 86] on li "Calendar" at bounding box center [61, 73] width 123 height 30
click at [58, 80] on link "Calendar" at bounding box center [62, 73] width 116 height 16
click at [63, 114] on li "Invoice" at bounding box center [61, 103] width 123 height 30
click at [605, 67] on icon at bounding box center [608, 70] width 6 height 8
type input "31-08-2025"
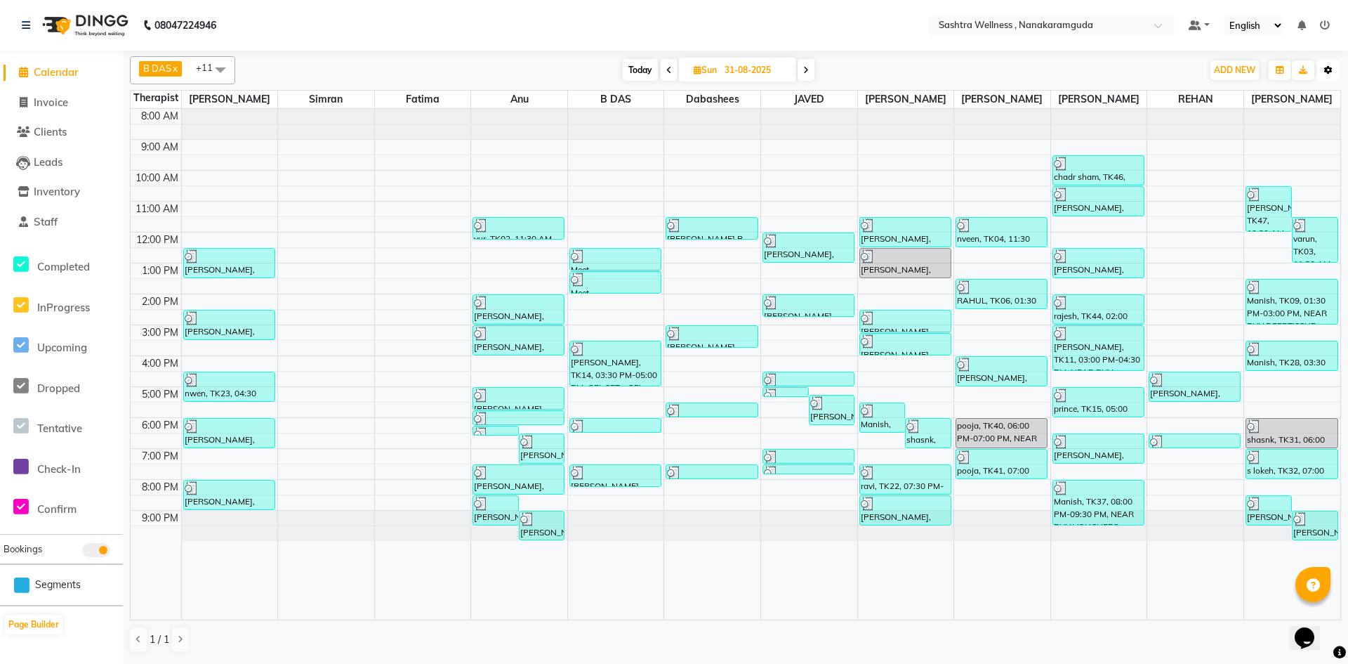
click at [1324, 70] on button "Toggle Dropdown" at bounding box center [1328, 70] width 22 height 20
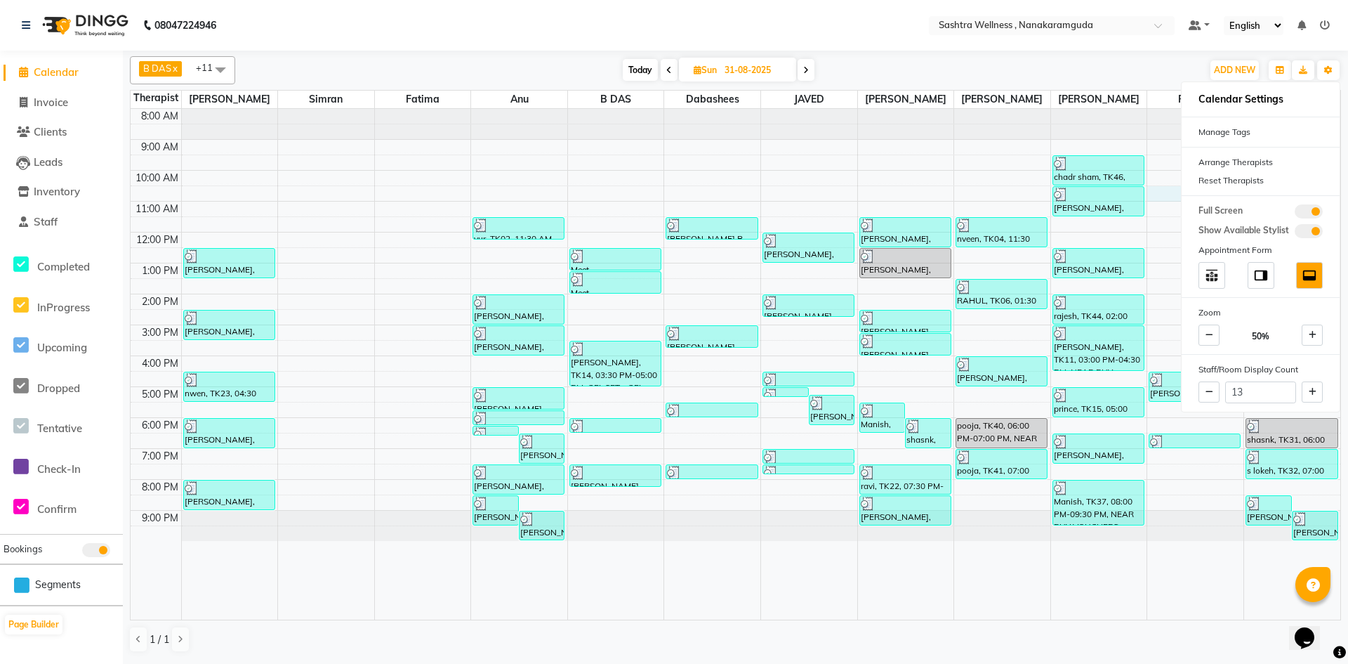
click at [1171, 200] on div "8:00 AM 9:00 AM 10:00 AM 11:00 AM 12:00 PM 1:00 PM 2:00 PM 3:00 PM 4:00 PM 5:00…" at bounding box center [736, 364] width 1210 height 511
select select "86559"
select select "tentative"
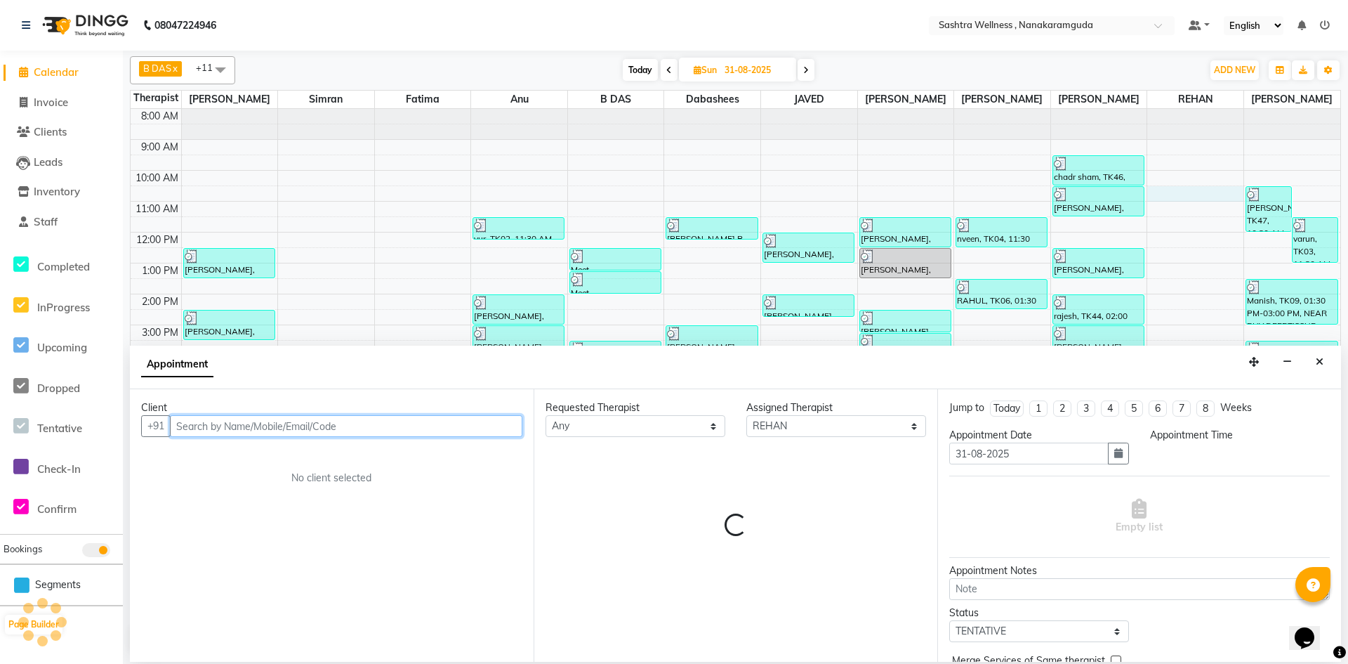
select select "630"
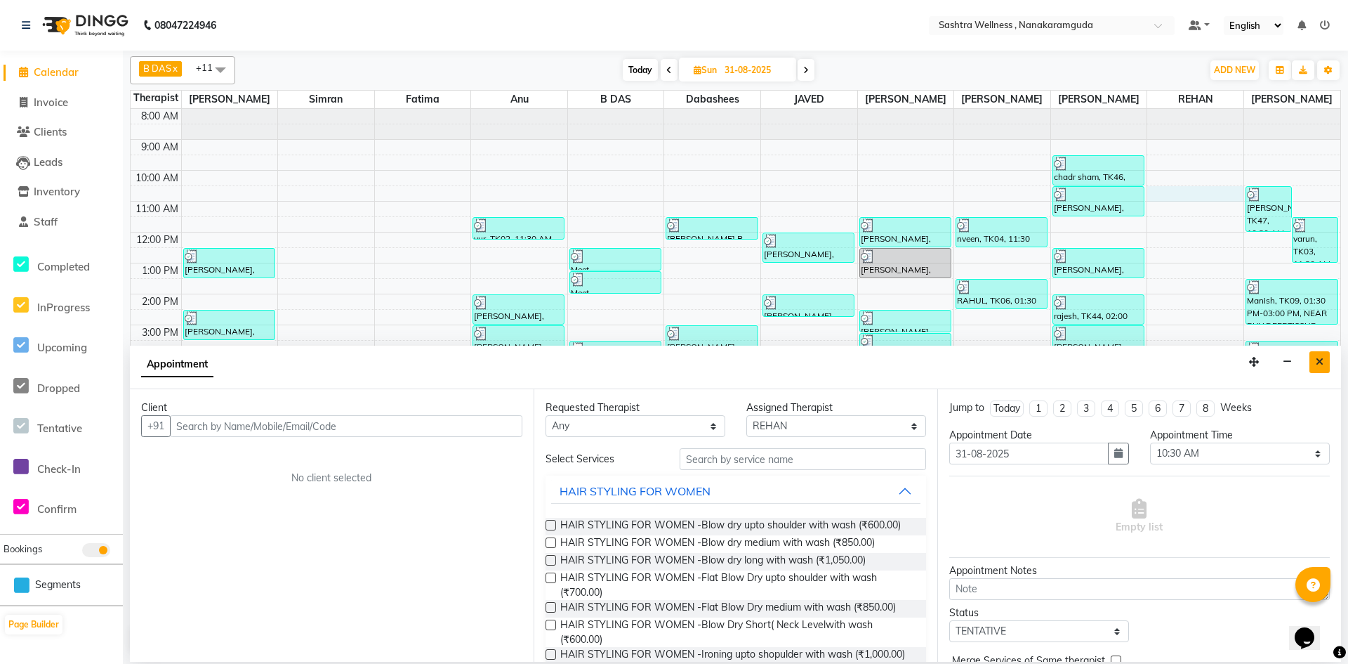
click at [1322, 362] on icon "Close" at bounding box center [1320, 362] width 8 height 10
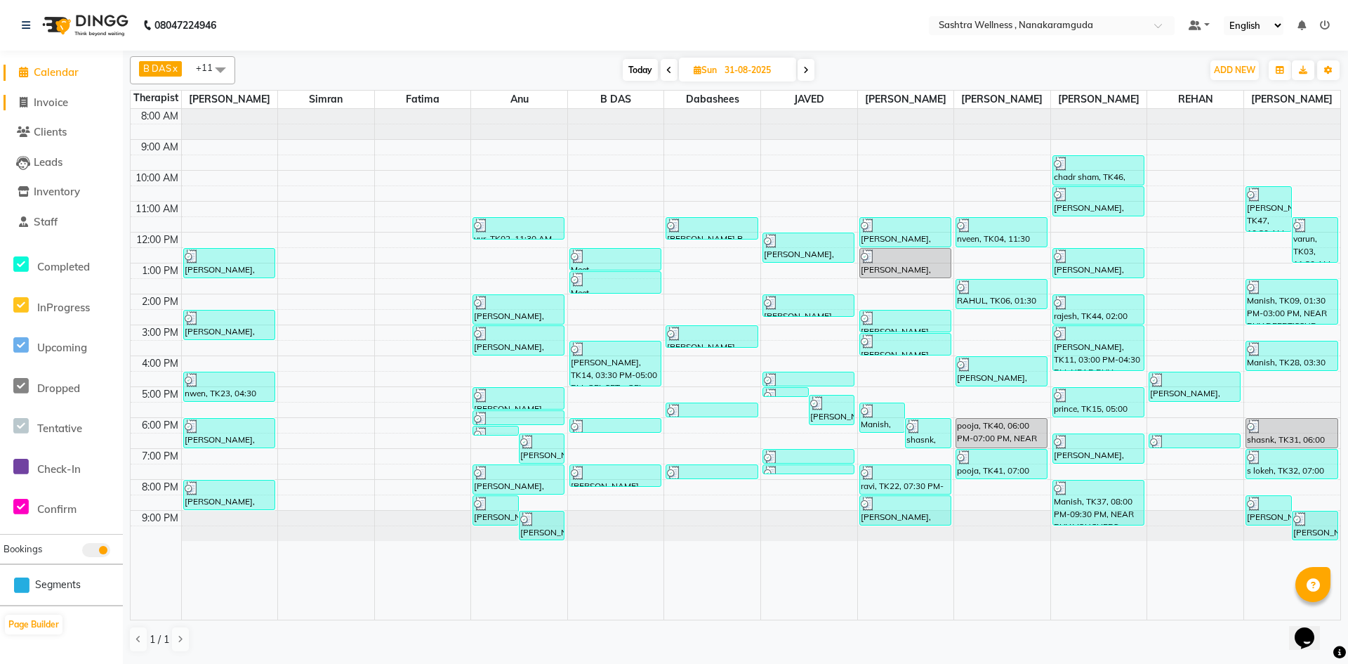
click at [36, 107] on span "Invoice" at bounding box center [51, 102] width 34 height 13
select select "service"
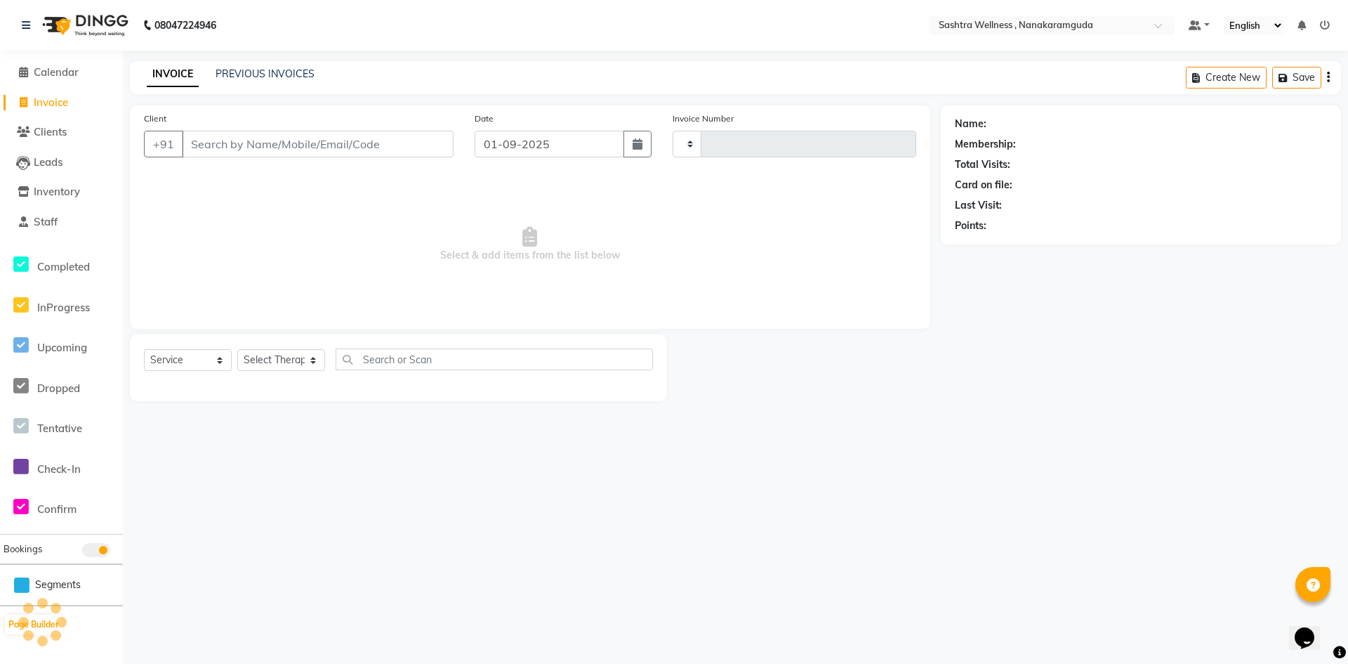
type input "0132"
select select "6669"
select select "package"
select select "82473"
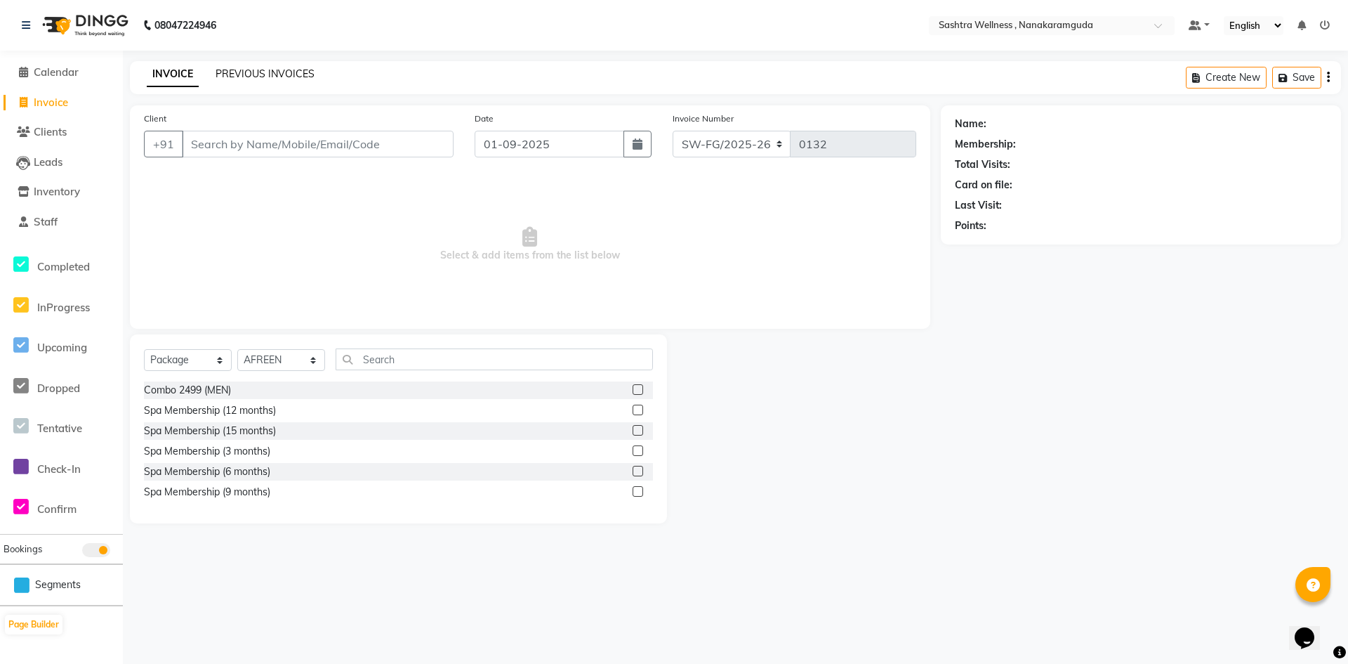
click at [259, 79] on link "PREVIOUS INVOICES" at bounding box center [265, 73] width 99 height 13
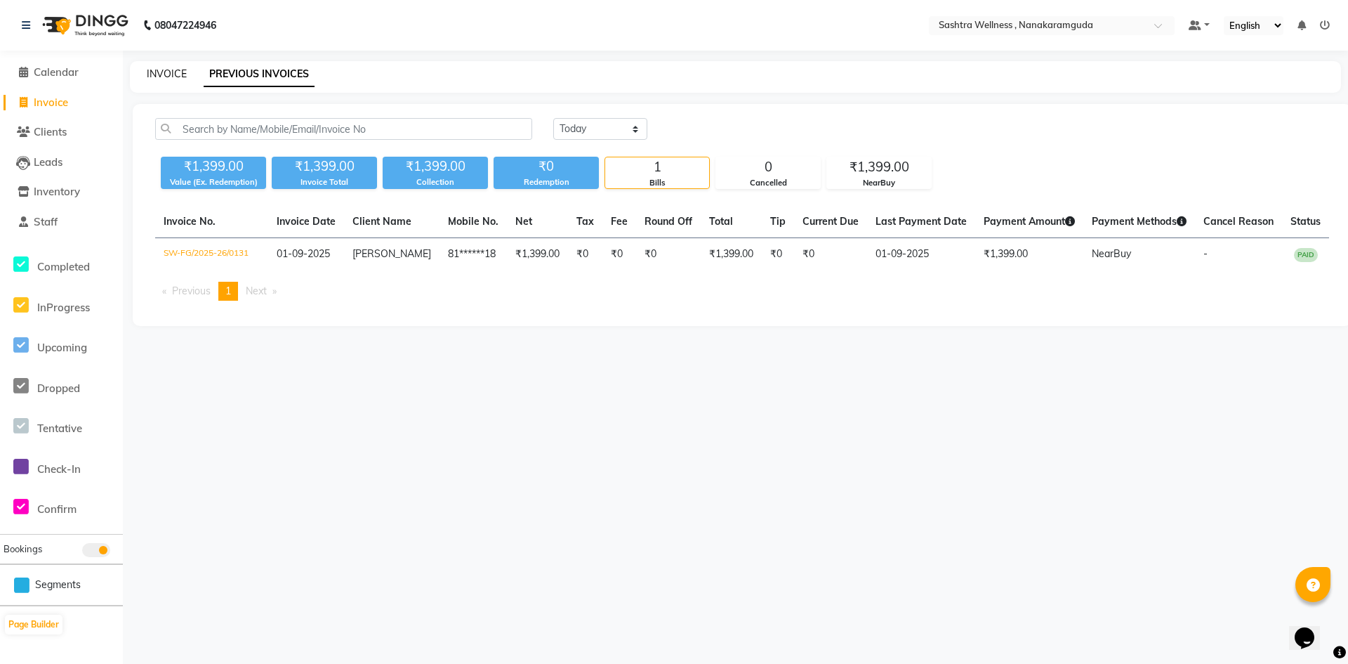
click at [181, 77] on link "INVOICE" at bounding box center [167, 73] width 40 height 13
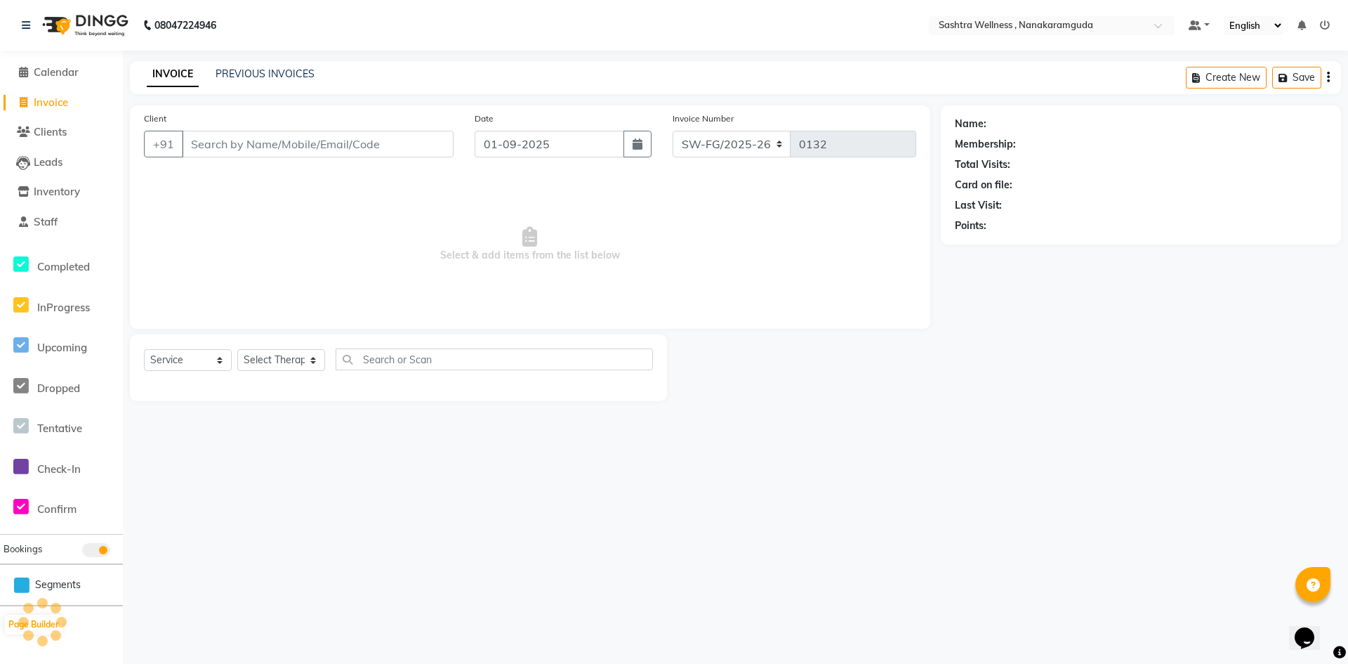
select select "package"
select select "82473"
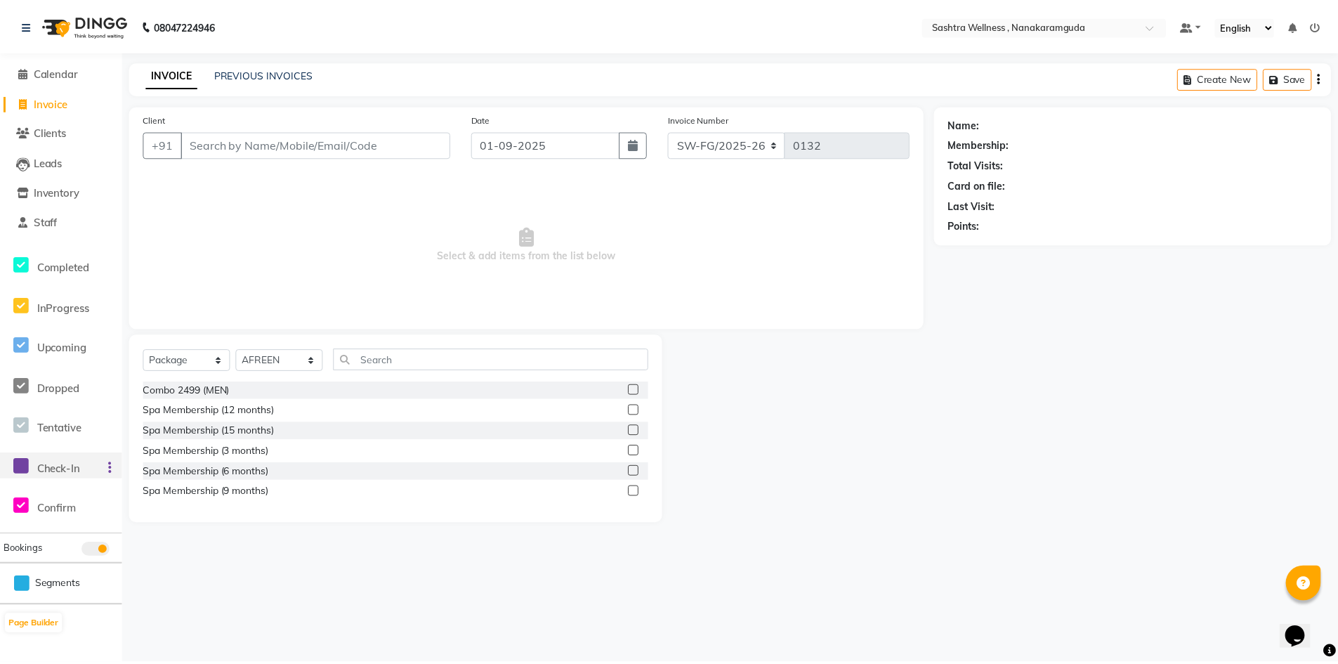
scroll to position [7, 0]
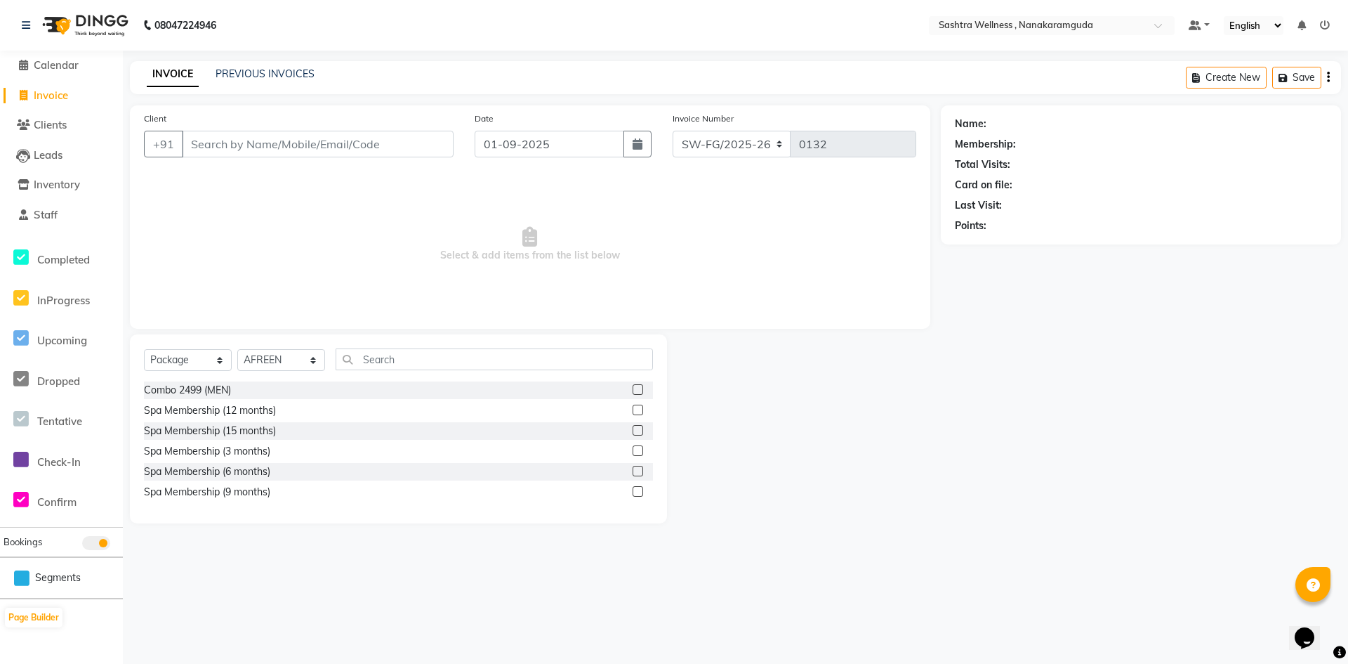
click at [103, 542] on span at bounding box center [96, 543] width 28 height 14
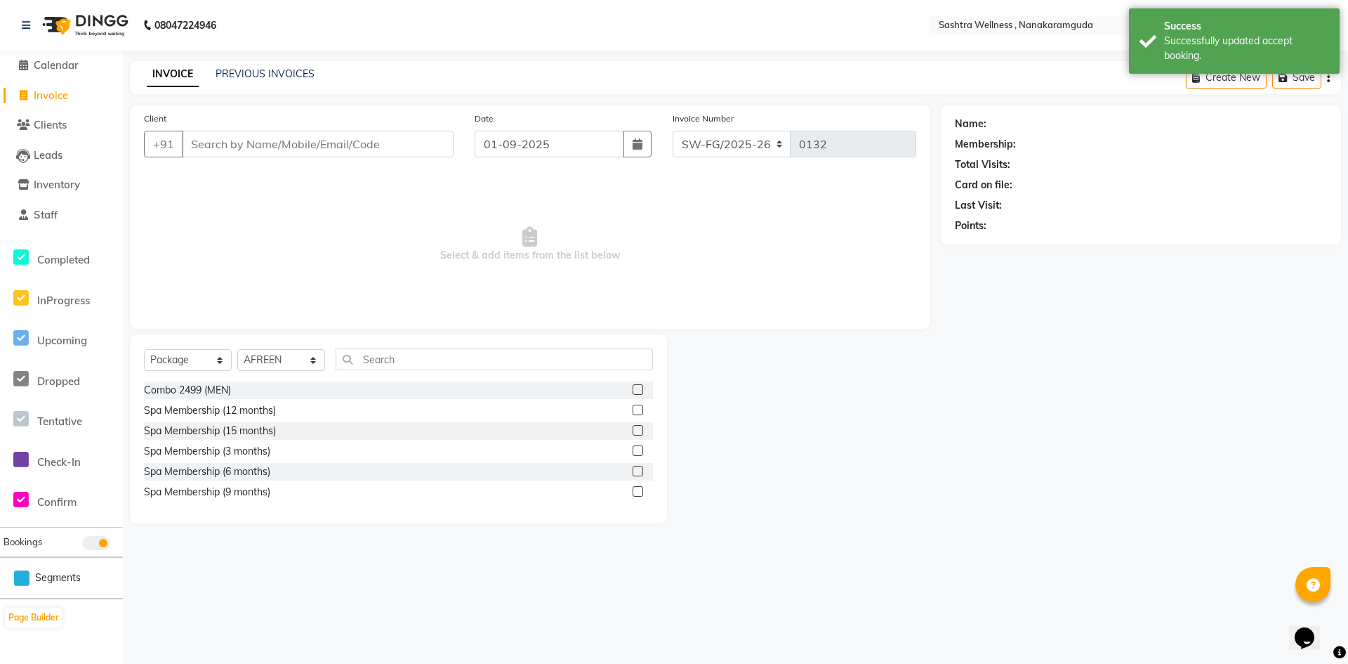
click at [103, 542] on span at bounding box center [96, 543] width 28 height 14
click at [34, 66] on span "Calendar" at bounding box center [56, 64] width 45 height 13
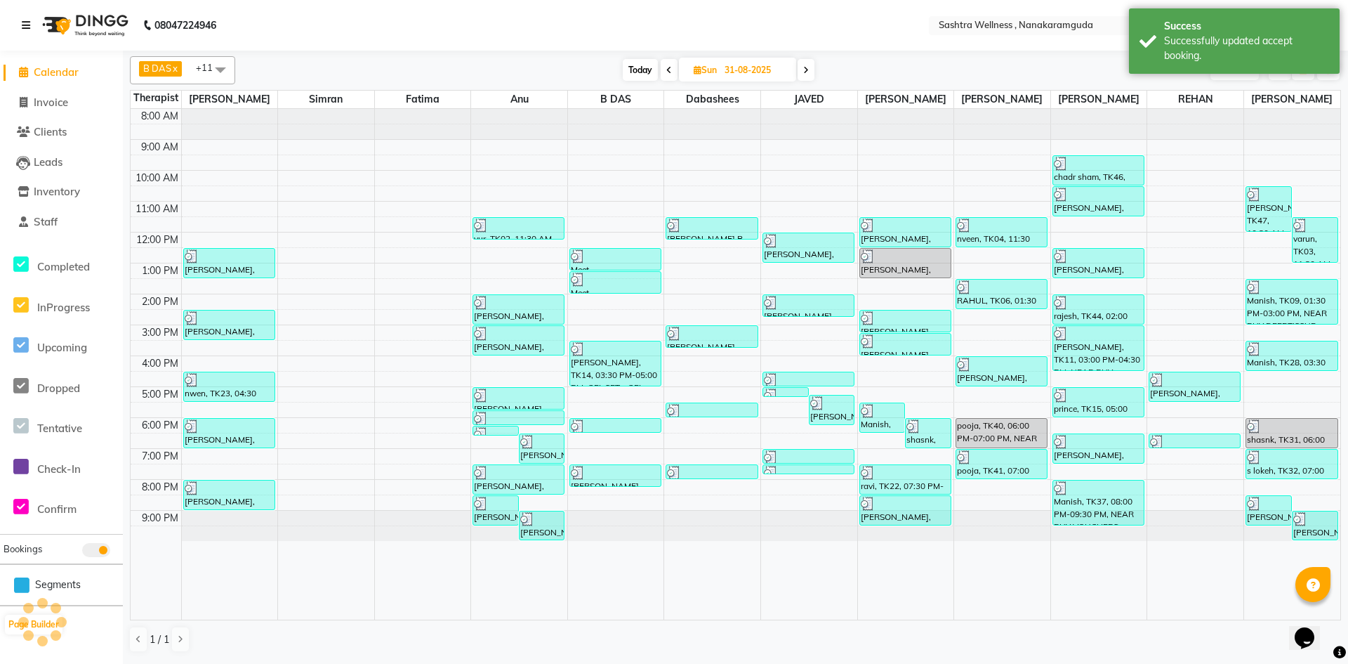
click at [27, 27] on icon at bounding box center [26, 25] width 8 height 10
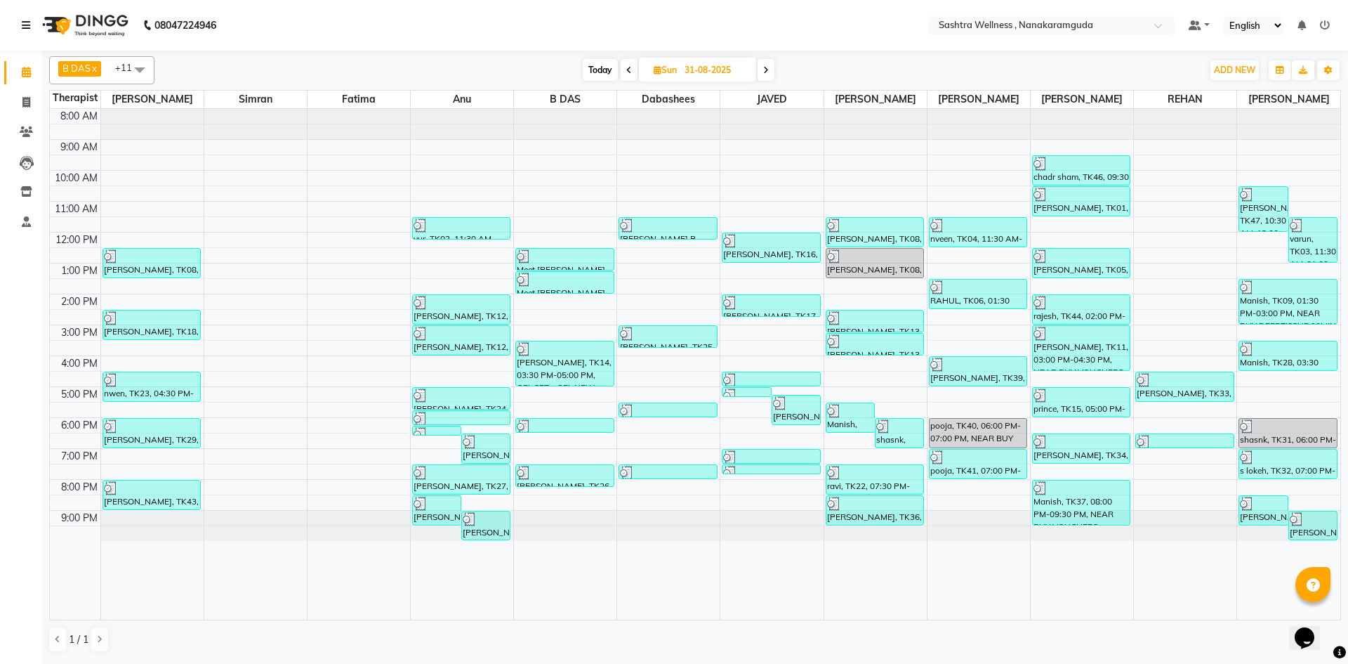
click at [1027, 562] on div at bounding box center [979, 364] width 103 height 511
drag, startPoint x: 1327, startPoint y: 25, endPoint x: 1138, endPoint y: 53, distance: 191.1
click at [1138, 53] on div "B DAS x Dabashees x Fatima x JAVED x NANCY x REHAN x Rosie x simran x sophie x …" at bounding box center [695, 354] width 1292 height 607
click at [1259, 25] on select "English ENGLISH Español العربية मराठी हिंदी ગુજરાતી தமிழ் 中文" at bounding box center [1254, 25] width 60 height 19
click at [1201, 43] on nav "08047224946 Select Location × Sashtra Wellness , Nanakaramguda Default Panel My…" at bounding box center [674, 25] width 1348 height 51
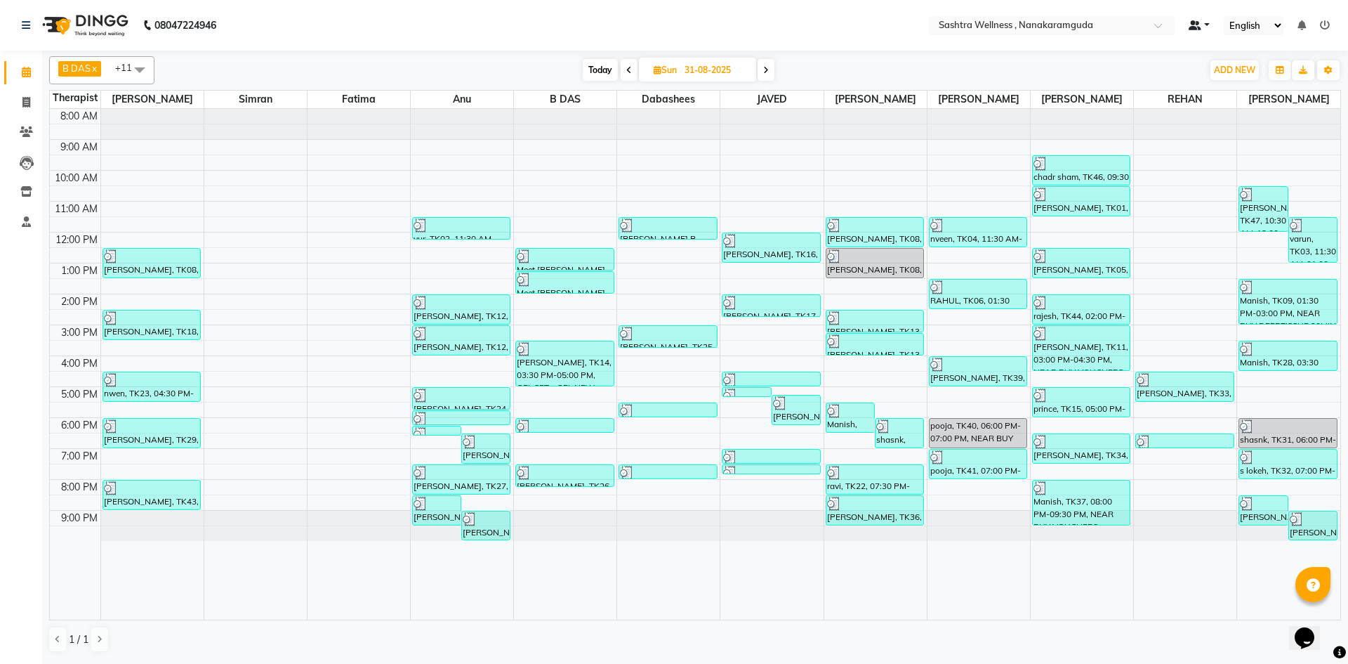
click at [1201, 32] on link at bounding box center [1199, 25] width 21 height 15
click at [1221, 74] on link "My Panel" at bounding box center [1245, 70] width 111 height 20
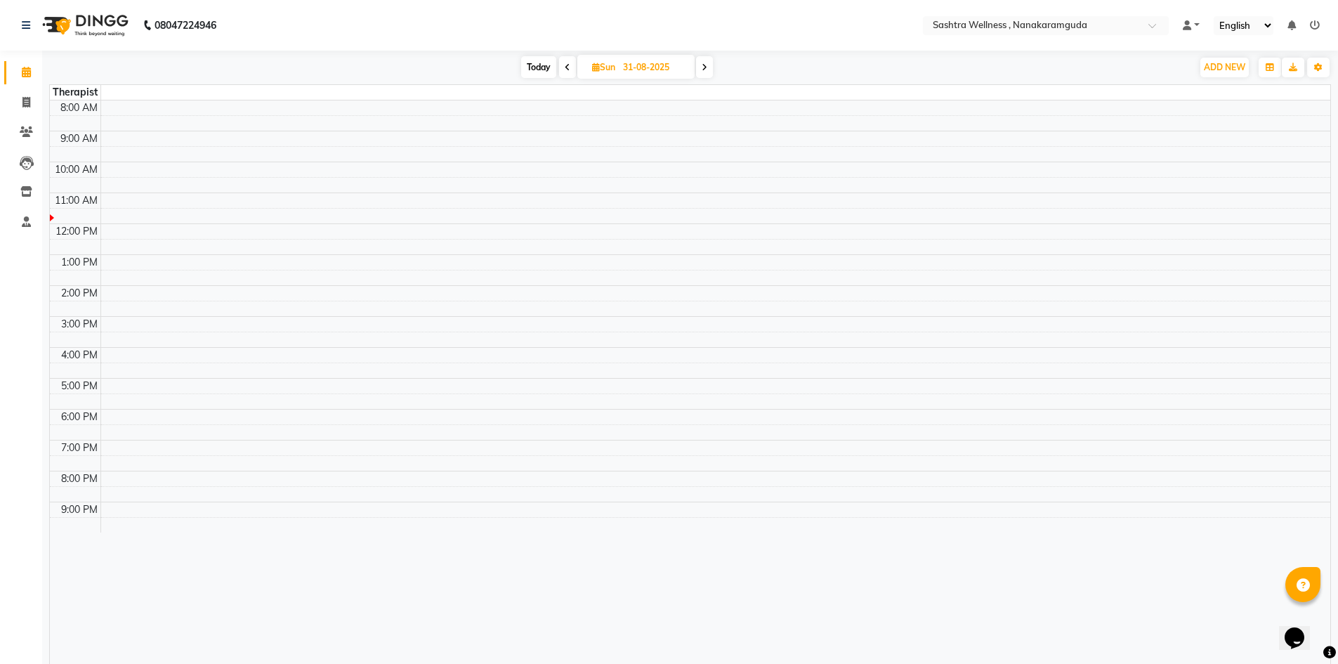
click at [1202, 22] on ul "Default Panel My Panel English ENGLISH Español العربية मराठी हिंदी ગુજરાતી தமிழ…" at bounding box center [1251, 25] width 151 height 19
click at [1196, 19] on link at bounding box center [1191, 25] width 17 height 15
click at [1202, 46] on icon at bounding box center [1205, 50] width 11 height 9
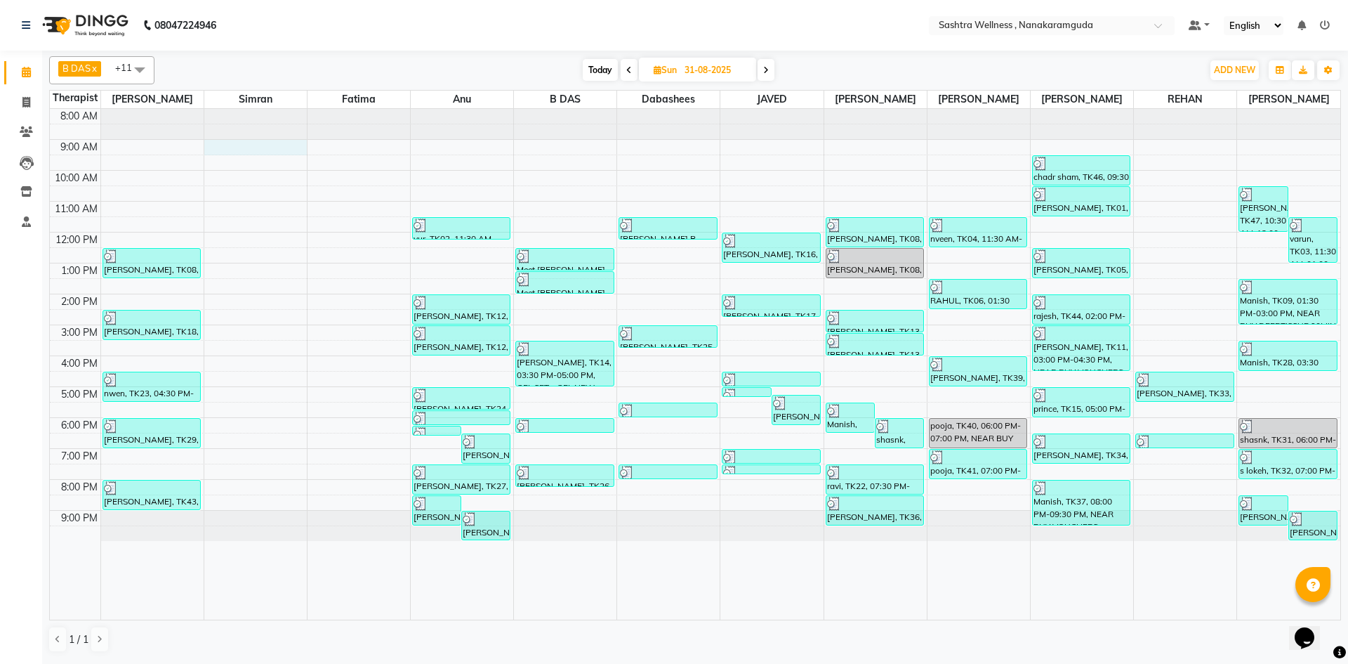
click at [272, 153] on div "8:00 AM 9:00 AM 10:00 AM 11:00 AM 12:00 PM 1:00 PM 2:00 PM 3:00 PM 4:00 PM 5:00…" at bounding box center [695, 364] width 1291 height 511
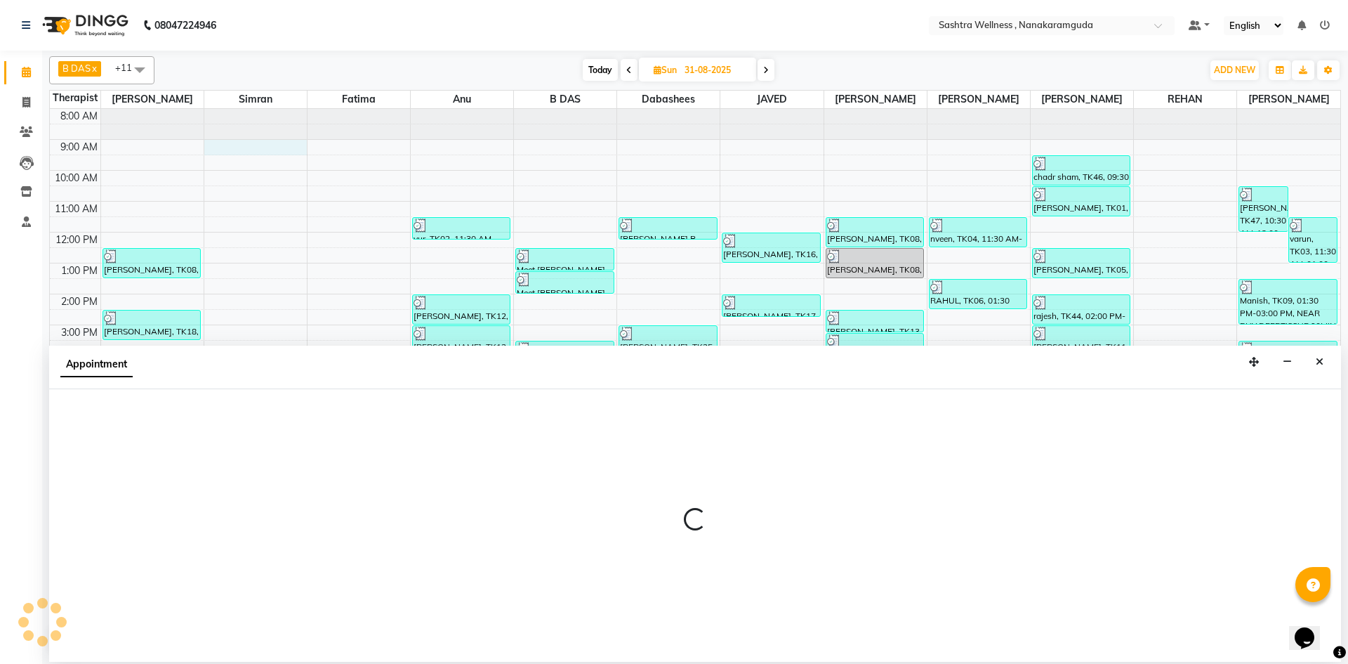
select select "68170"
select select "540"
select select "tentative"
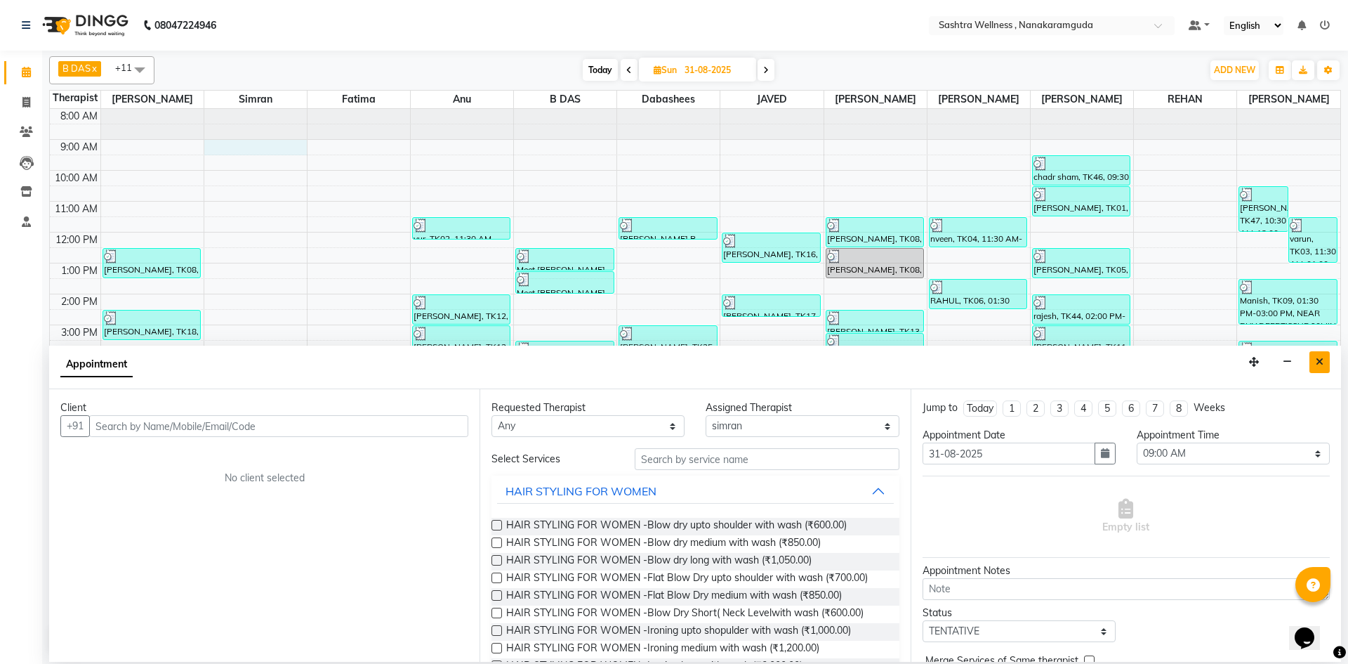
click at [1322, 360] on icon "Close" at bounding box center [1320, 362] width 8 height 10
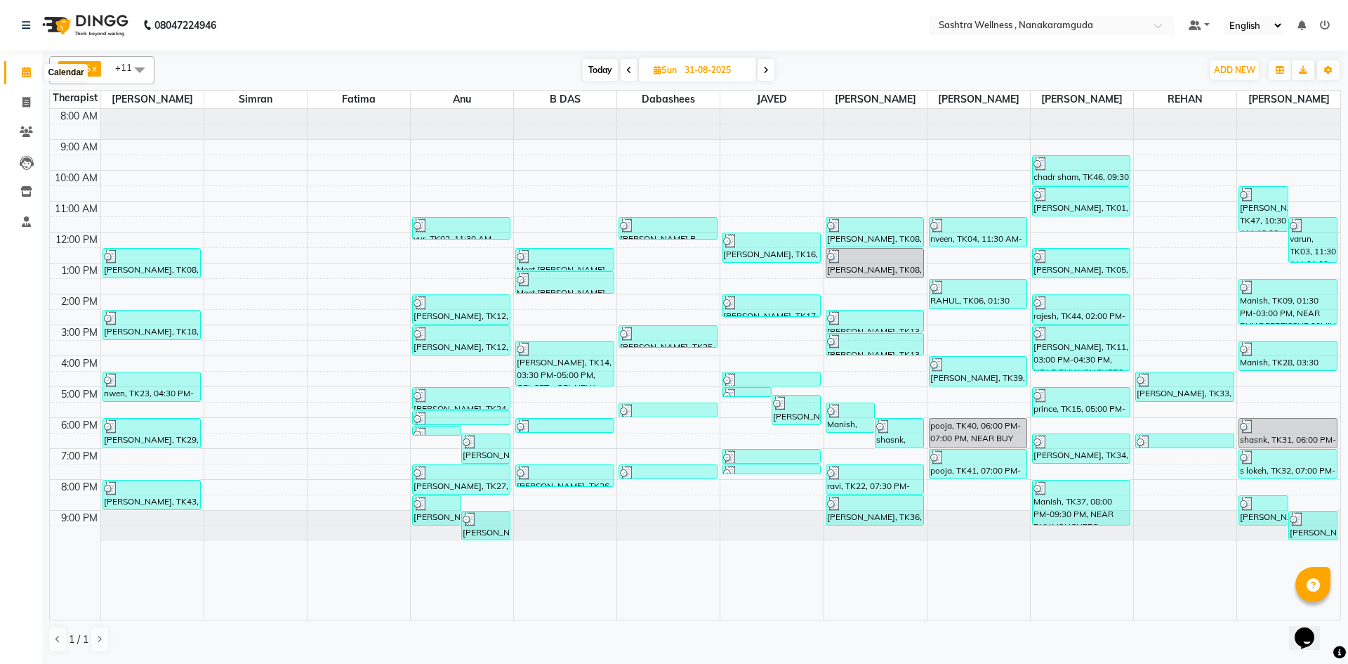
click at [24, 74] on icon at bounding box center [26, 72] width 9 height 11
click at [28, 100] on icon at bounding box center [26, 102] width 8 height 11
select select "service"
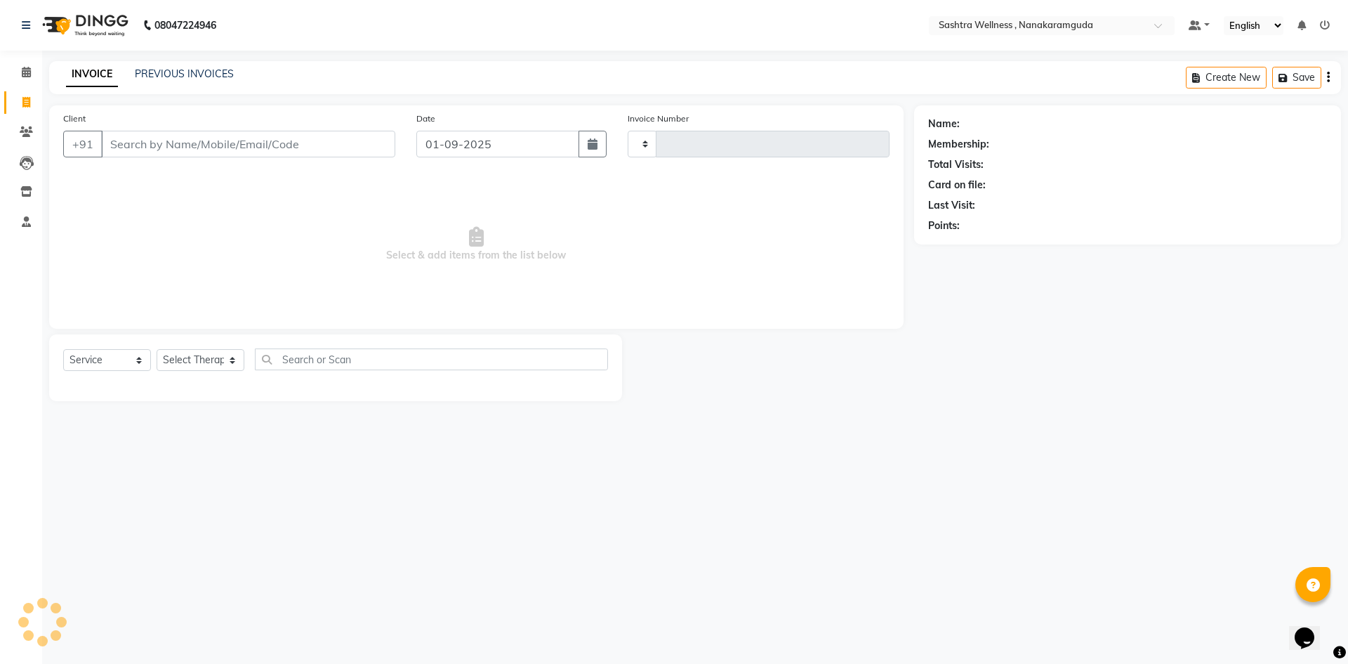
type input "0132"
select select "6669"
select select "package"
select select "82473"
